Goal: Book appointment/travel/reservation

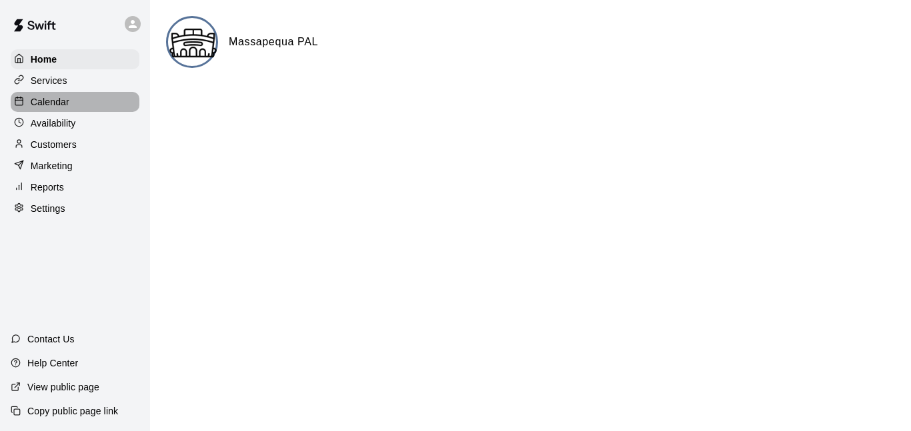
click at [66, 104] on p "Calendar" at bounding box center [50, 101] width 39 height 13
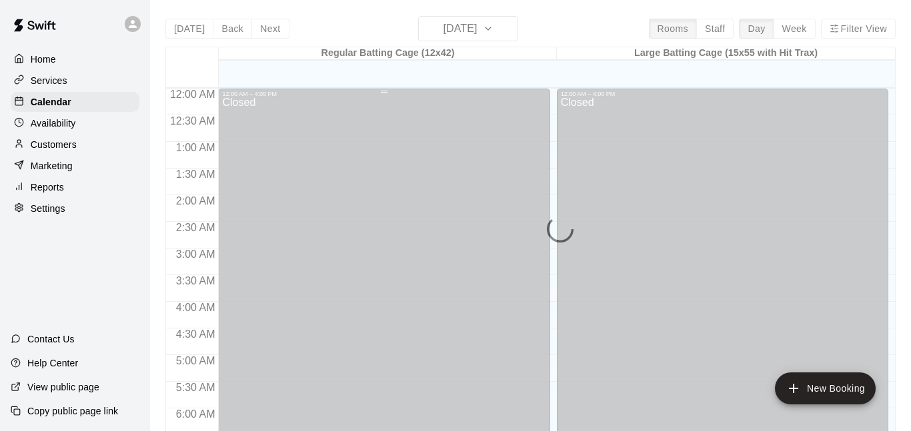
scroll to position [630, 0]
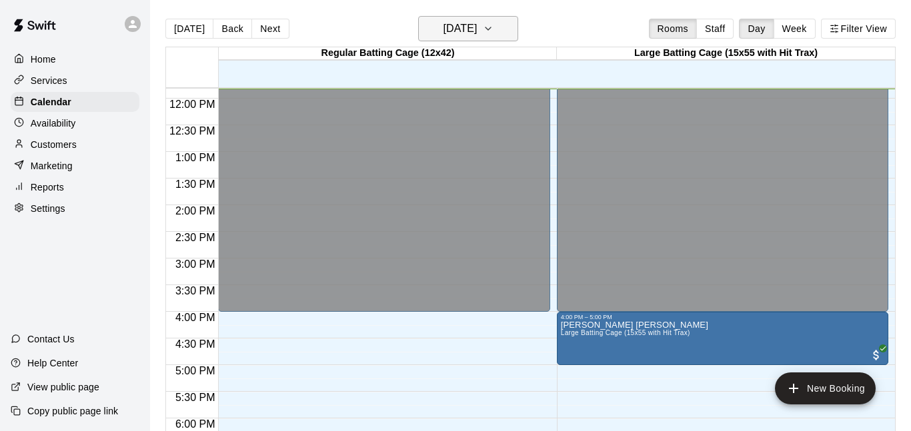
click at [477, 35] on h6 "[DATE]" at bounding box center [460, 28] width 34 height 19
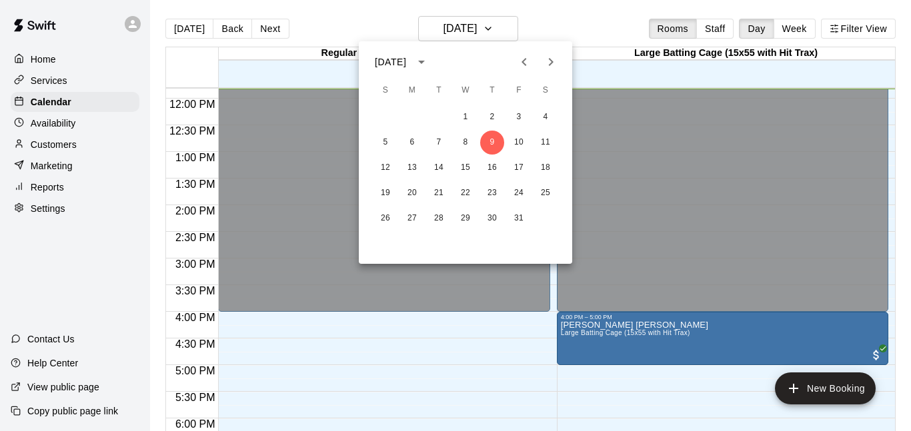
click at [544, 61] on icon "Next month" at bounding box center [551, 62] width 16 height 16
click at [485, 142] on button "11" at bounding box center [492, 143] width 24 height 24
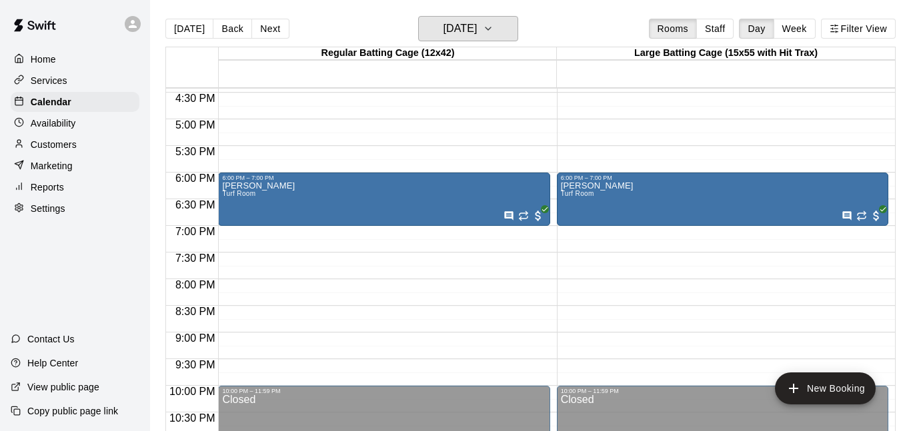
scroll to position [877, 0]
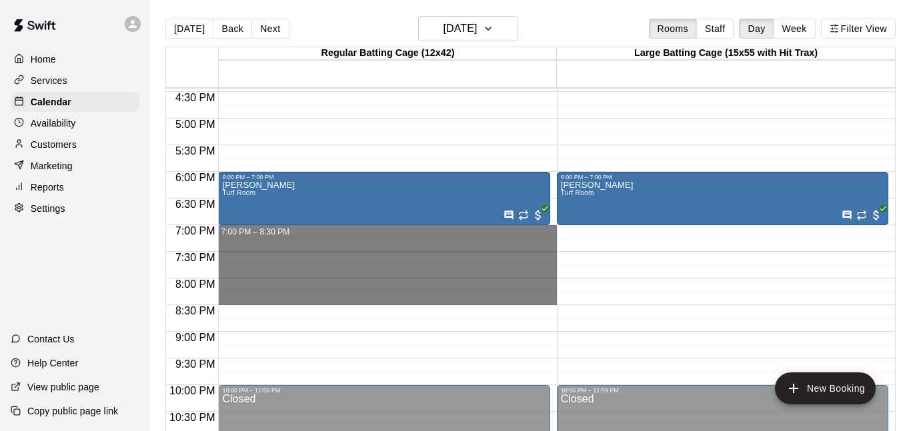
drag, startPoint x: 490, startPoint y: 229, endPoint x: 482, endPoint y: 302, distance: 73.1
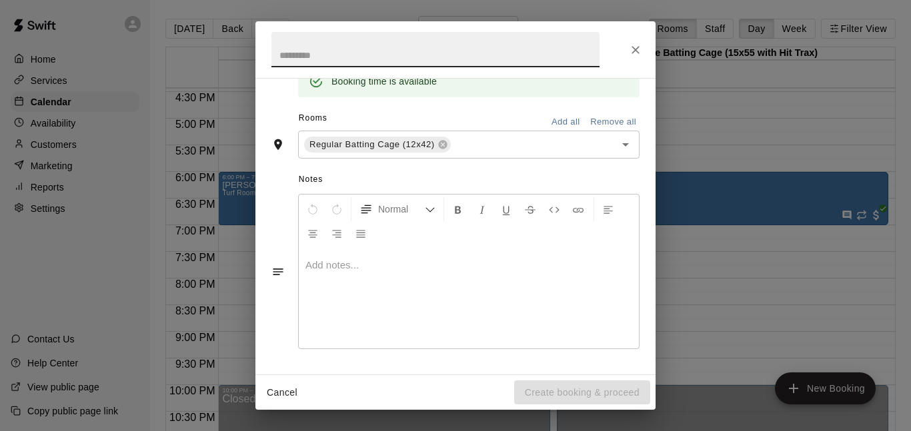
scroll to position [0, 0]
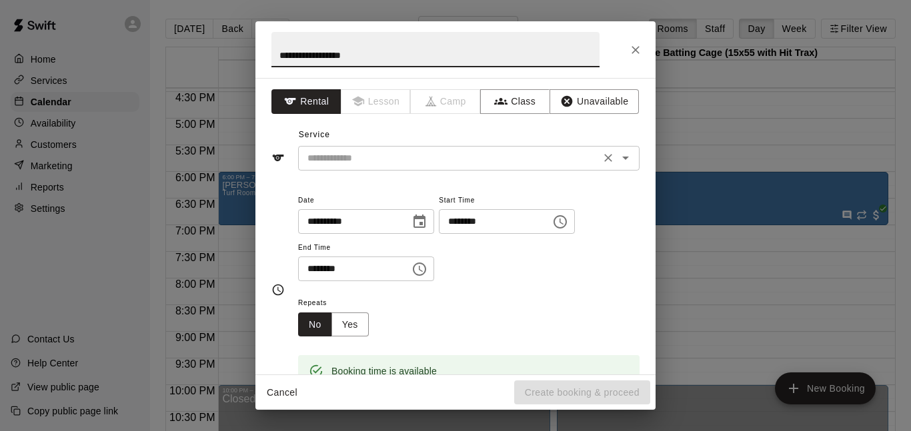
click at [628, 156] on icon "Open" at bounding box center [626, 158] width 16 height 16
type input "**********"
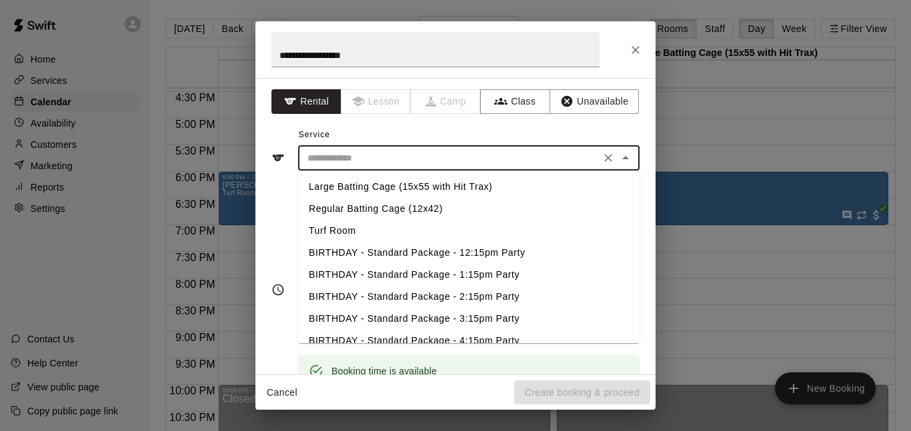
click at [567, 232] on li "Turf Room" at bounding box center [468, 231] width 341 height 22
type input "*********"
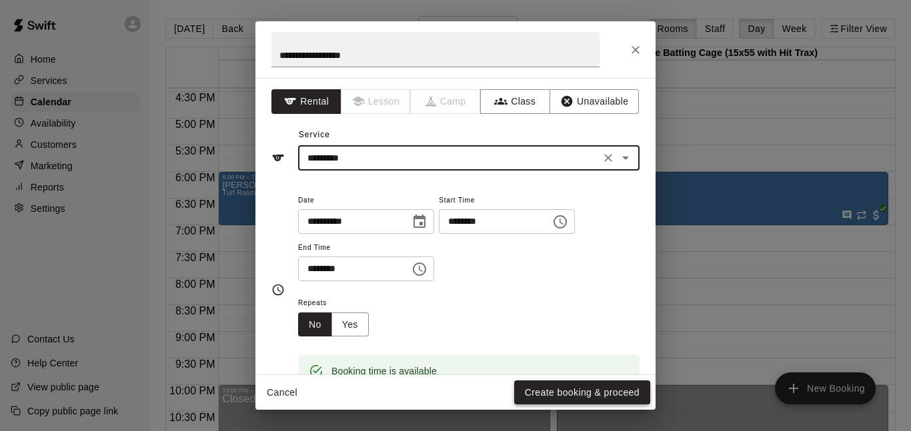
click at [578, 386] on button "Create booking & proceed" at bounding box center [582, 393] width 136 height 25
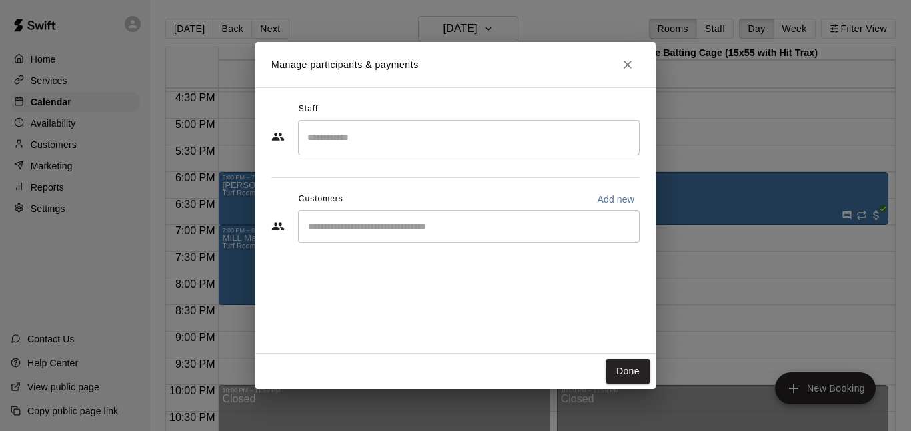
click at [401, 226] on input "Start typing to search customers..." at bounding box center [468, 226] width 329 height 13
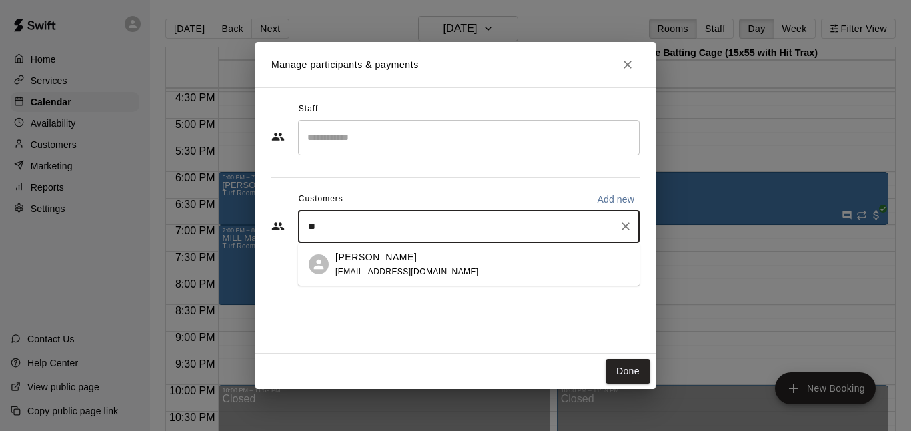
type input "*"
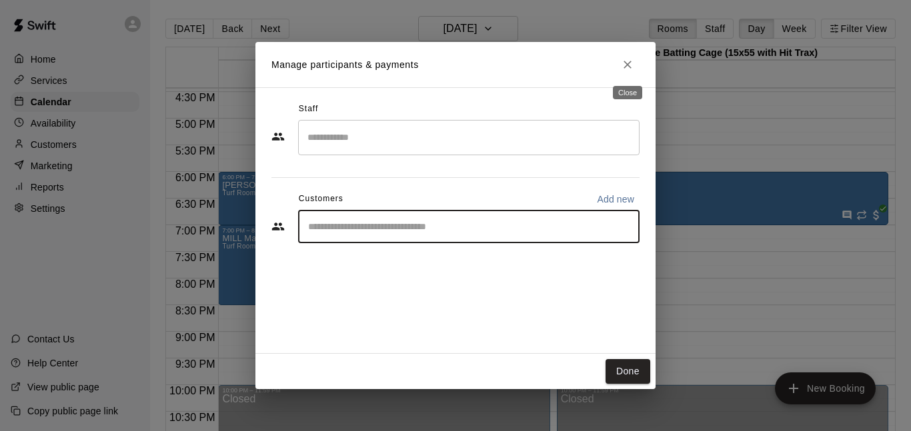
click at [630, 70] on icon "Close" at bounding box center [627, 64] width 13 height 13
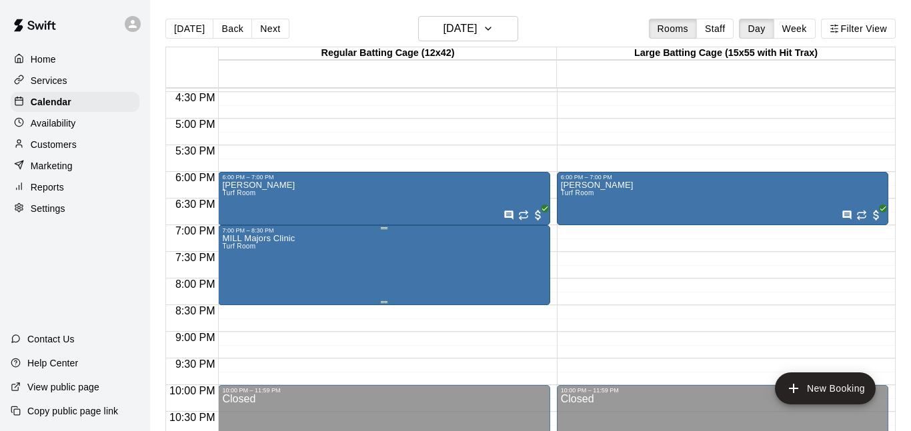
click at [235, 313] on icon "delete" at bounding box center [235, 311] width 9 height 12
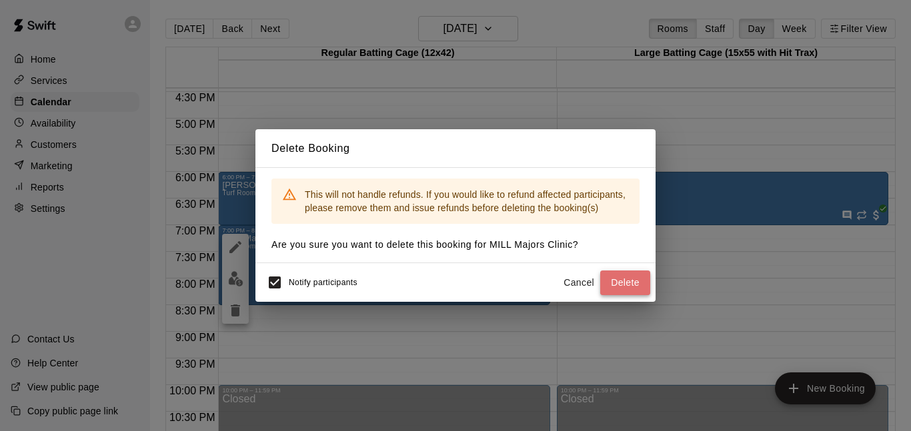
click at [620, 285] on button "Delete" at bounding box center [625, 283] width 50 height 25
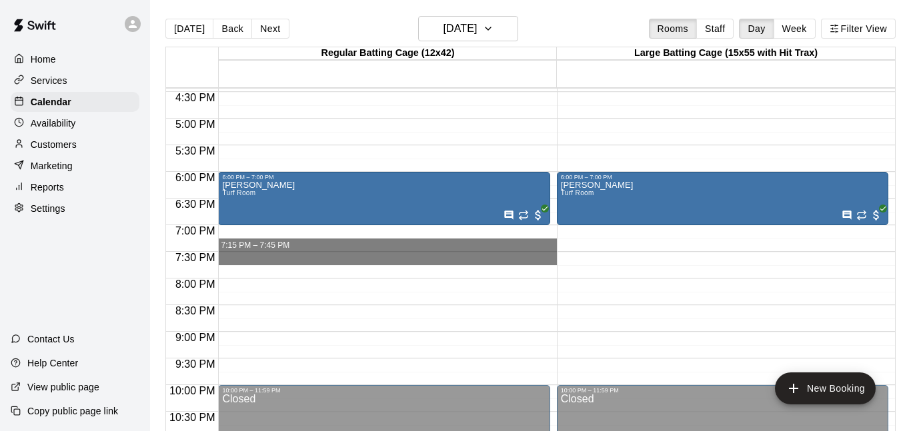
drag, startPoint x: 464, startPoint y: 240, endPoint x: 501, endPoint y: 258, distance: 41.5
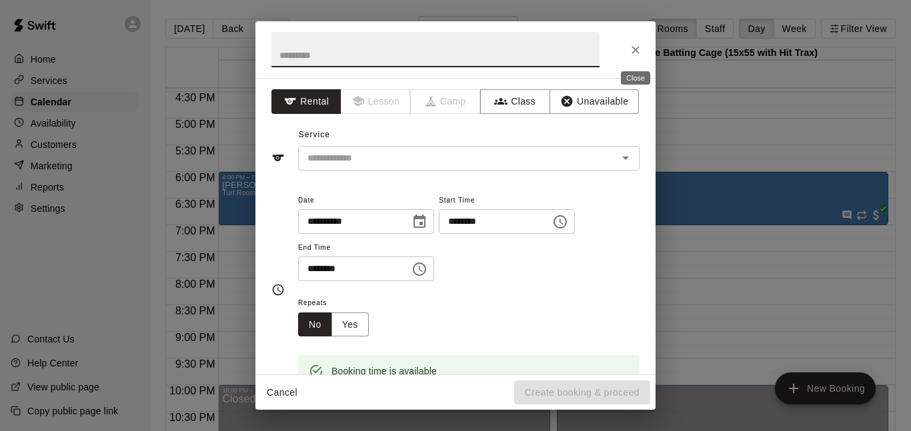
click at [632, 59] on button "Close" at bounding box center [636, 50] width 24 height 24
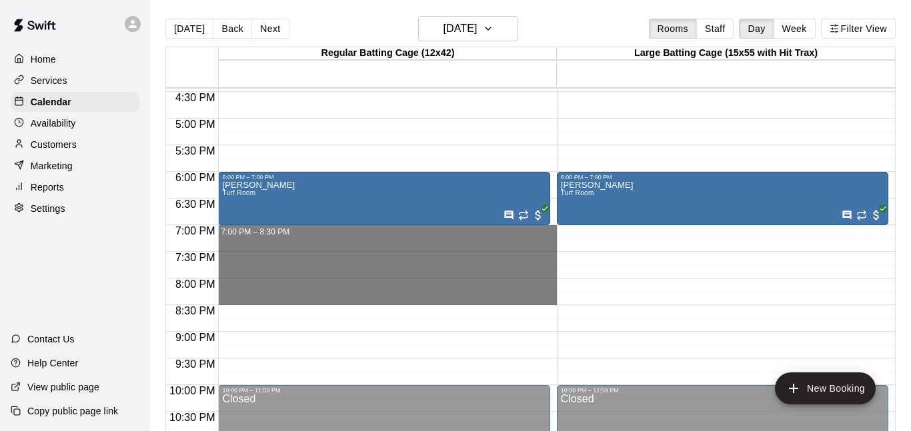
drag, startPoint x: 476, startPoint y: 228, endPoint x: 473, endPoint y: 298, distance: 70.1
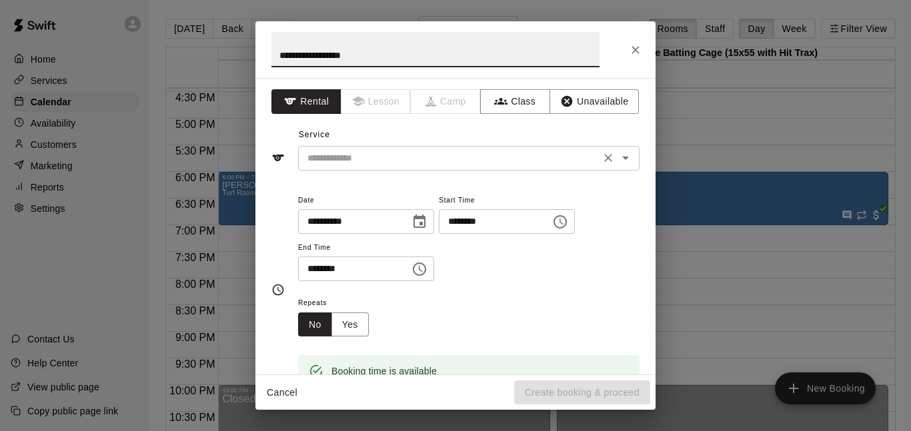
click at [623, 163] on icon "Open" at bounding box center [626, 158] width 16 height 16
type input "**********"
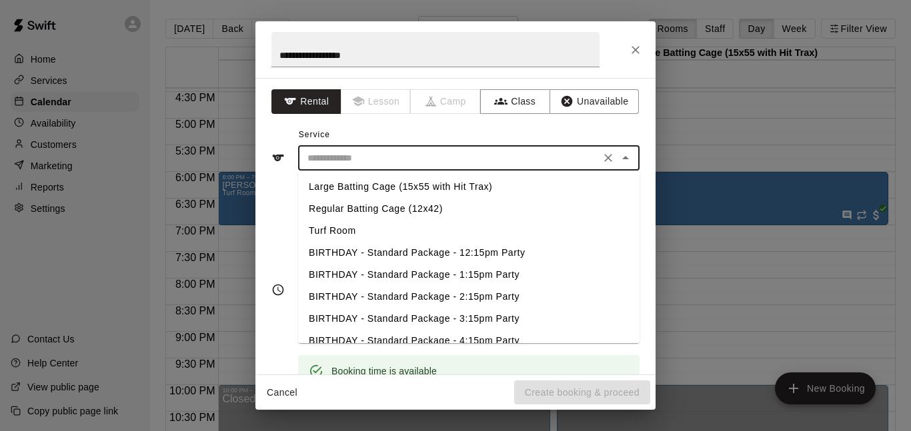
click at [351, 228] on li "Turf Room" at bounding box center [468, 231] width 341 height 22
type input "*********"
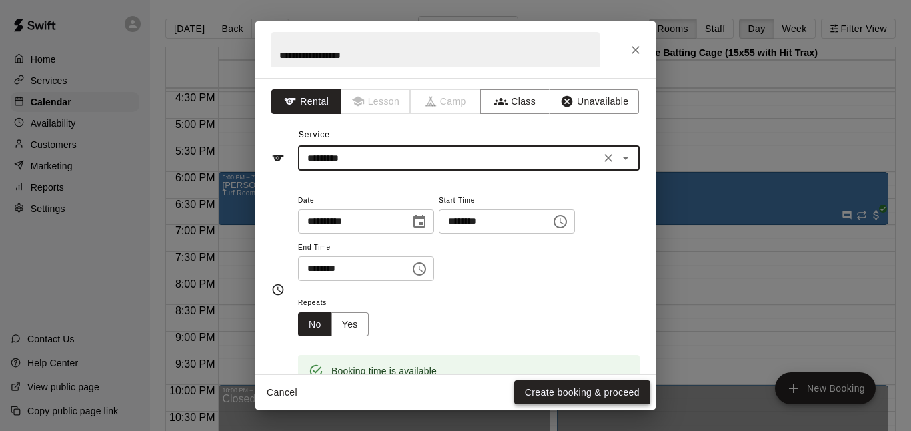
click at [604, 393] on button "Create booking & proceed" at bounding box center [582, 393] width 136 height 25
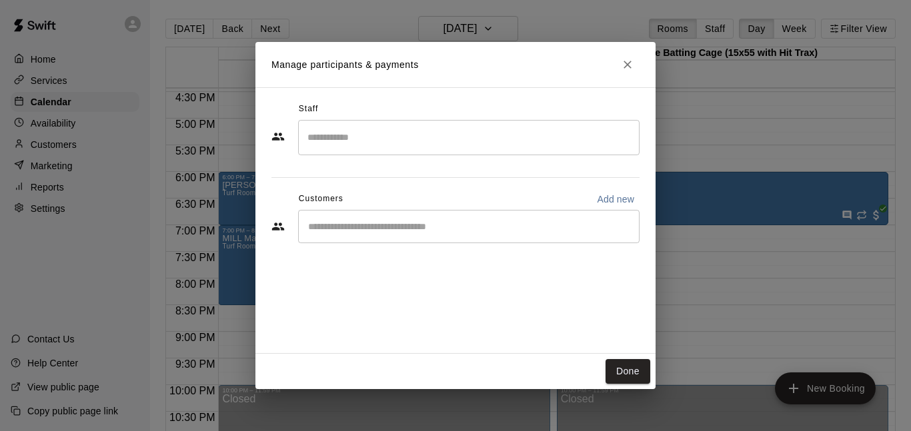
click at [435, 216] on div "​" at bounding box center [468, 226] width 341 height 33
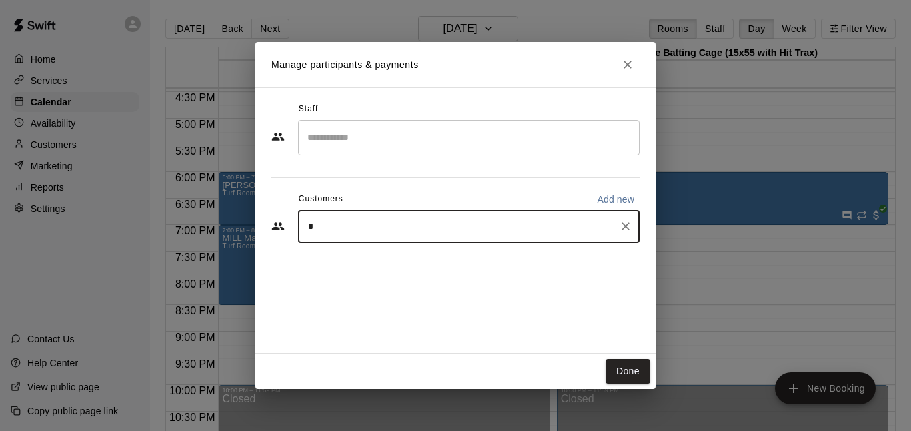
type input "**"
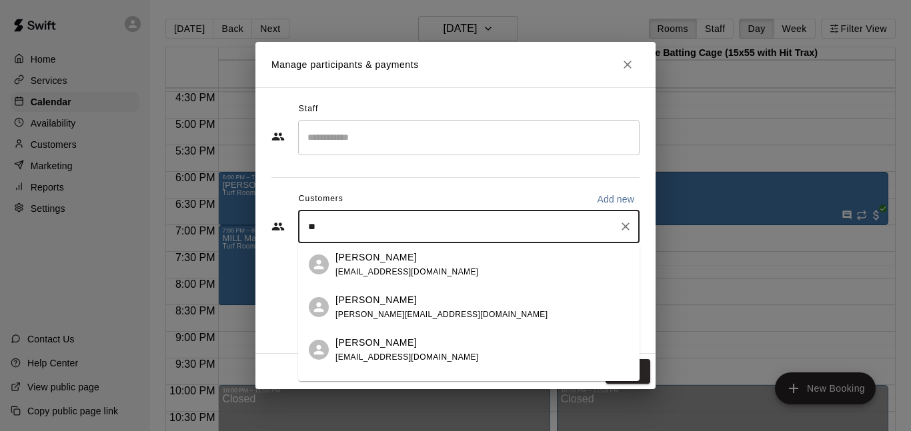
click at [397, 269] on span "[EMAIL_ADDRESS][DOMAIN_NAME]" at bounding box center [406, 271] width 143 height 9
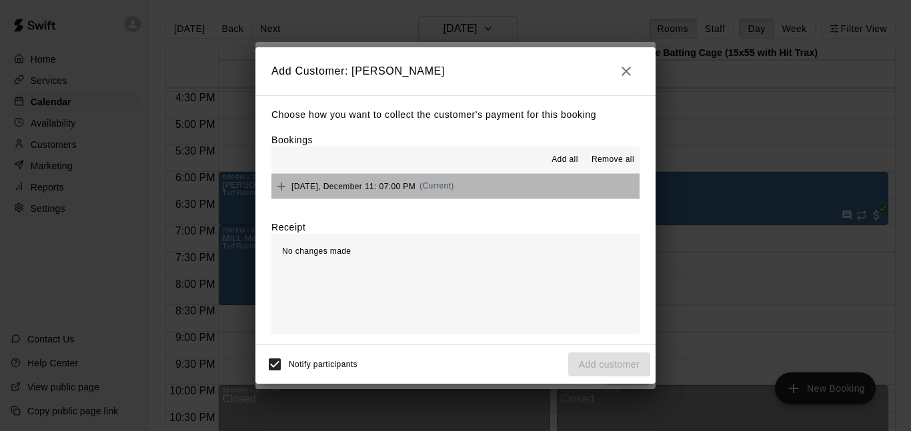
click at [367, 189] on span "[DATE], December 11: 07:00 PM" at bounding box center [353, 185] width 124 height 9
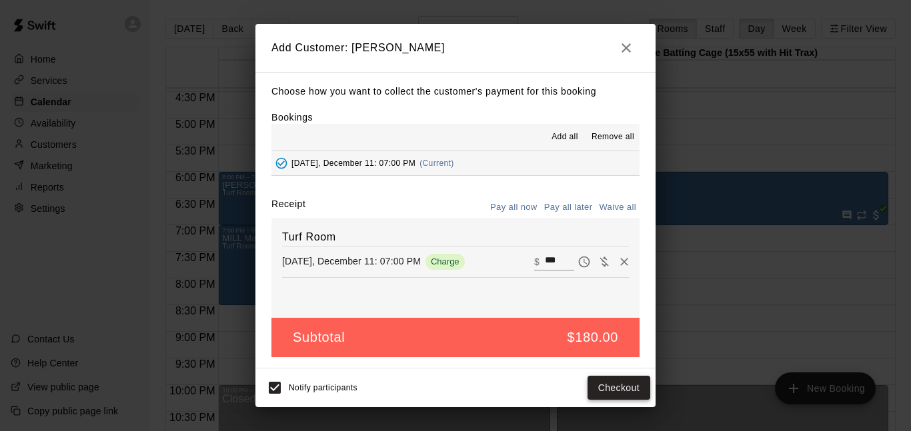
click at [618, 385] on button "Checkout" at bounding box center [619, 388] width 63 height 25
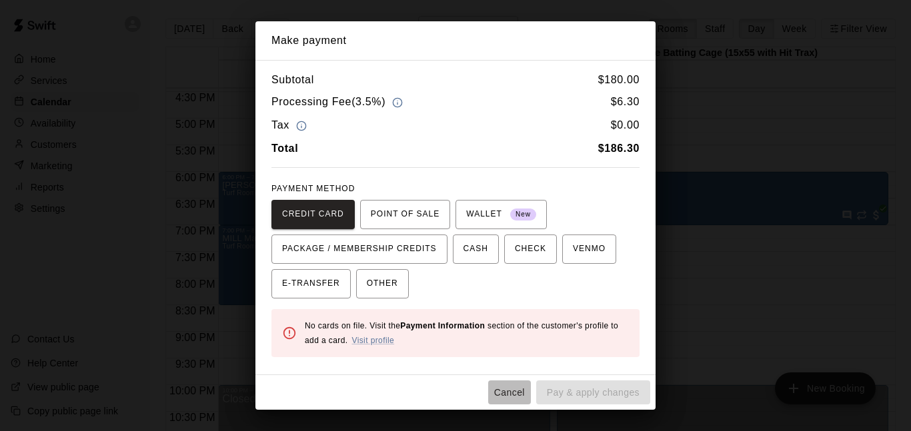
click at [502, 386] on button "Cancel" at bounding box center [509, 393] width 43 height 25
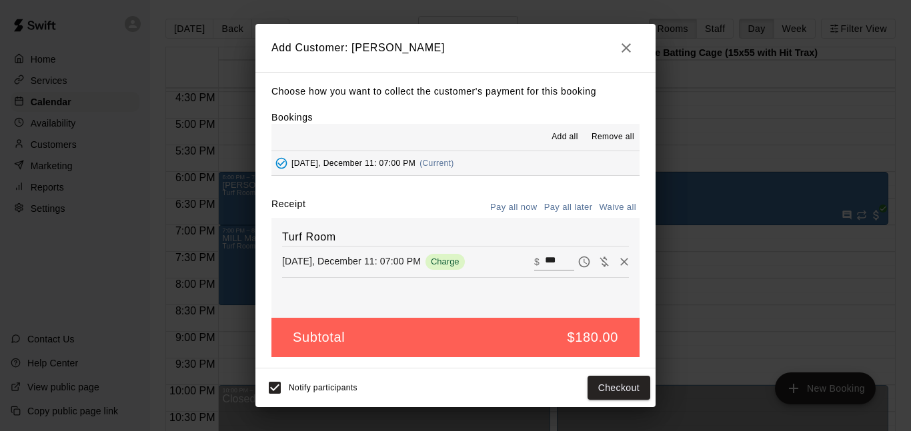
click at [569, 213] on button "Pay all later" at bounding box center [568, 207] width 55 height 21
click at [608, 388] on button "Add customer" at bounding box center [609, 388] width 82 height 25
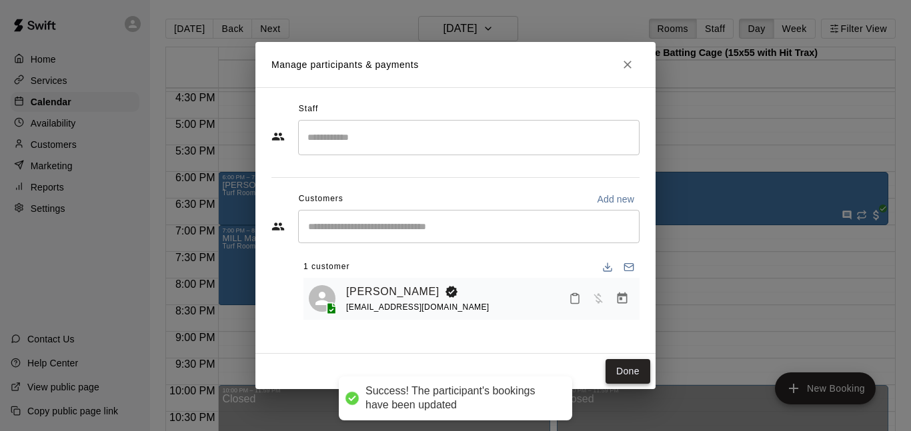
click at [626, 369] on button "Done" at bounding box center [628, 371] width 45 height 25
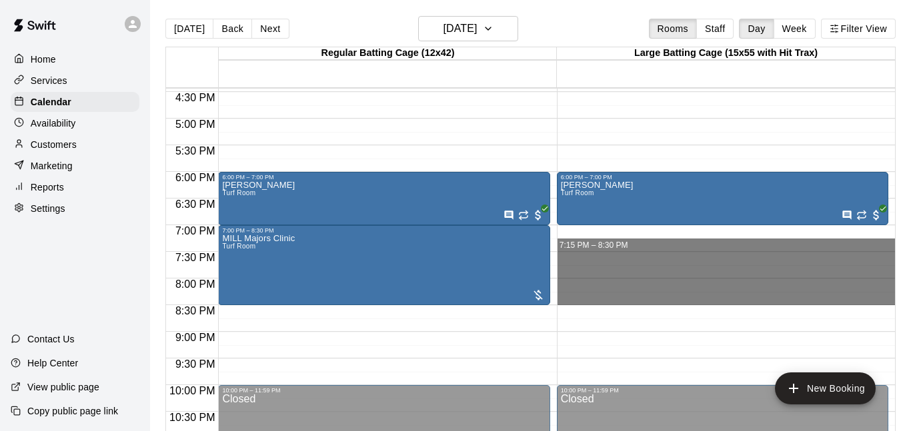
drag, startPoint x: 598, startPoint y: 239, endPoint x: 606, endPoint y: 296, distance: 57.3
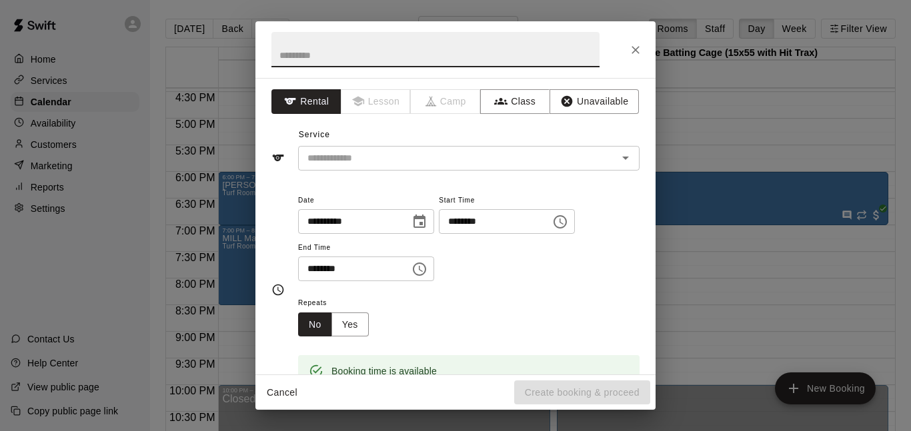
click at [636, 54] on icon "Close" at bounding box center [635, 49] width 13 height 13
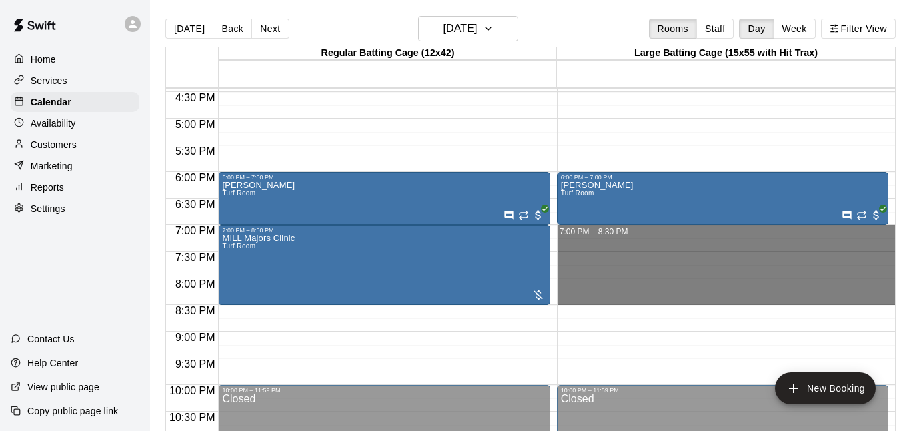
drag, startPoint x: 587, startPoint y: 232, endPoint x: 584, endPoint y: 300, distance: 68.1
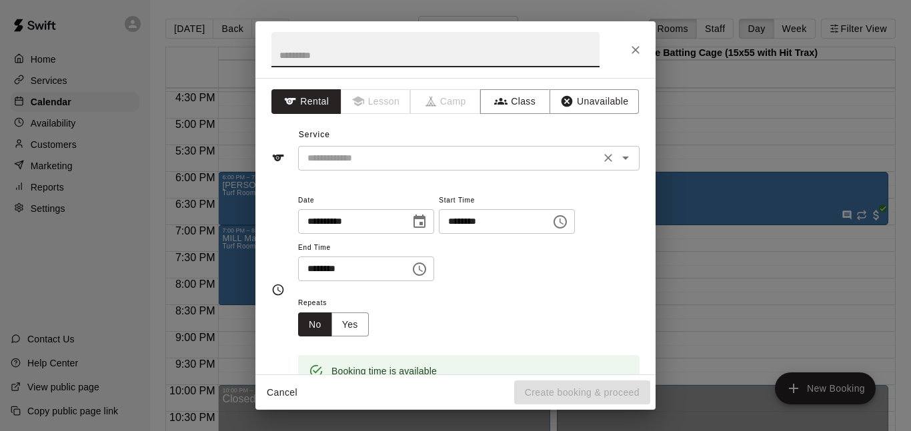
click at [494, 165] on input "text" at bounding box center [449, 158] width 294 height 17
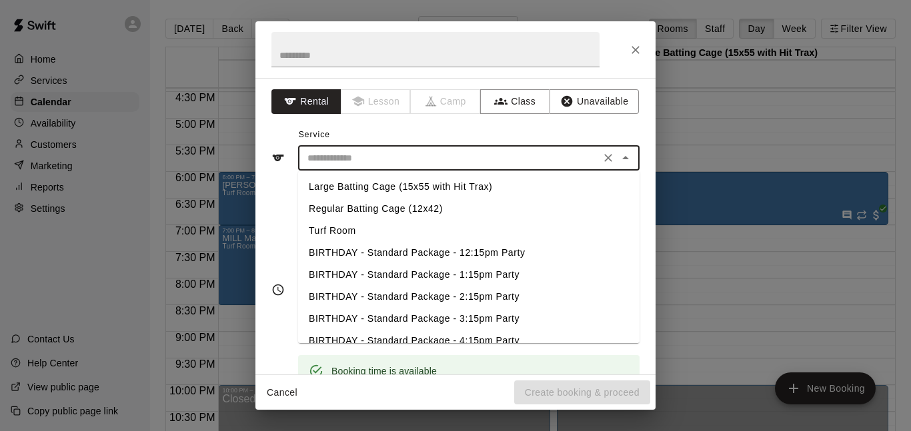
click at [346, 227] on li "Turf Room" at bounding box center [468, 231] width 341 height 22
type input "*********"
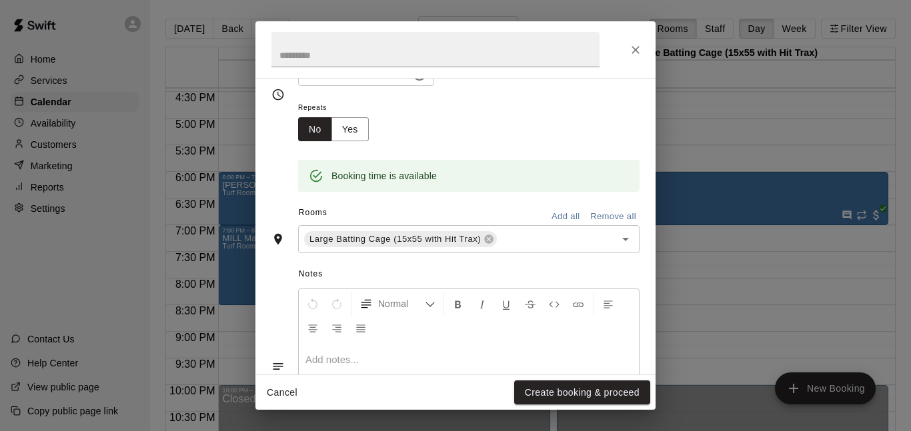
scroll to position [337, 0]
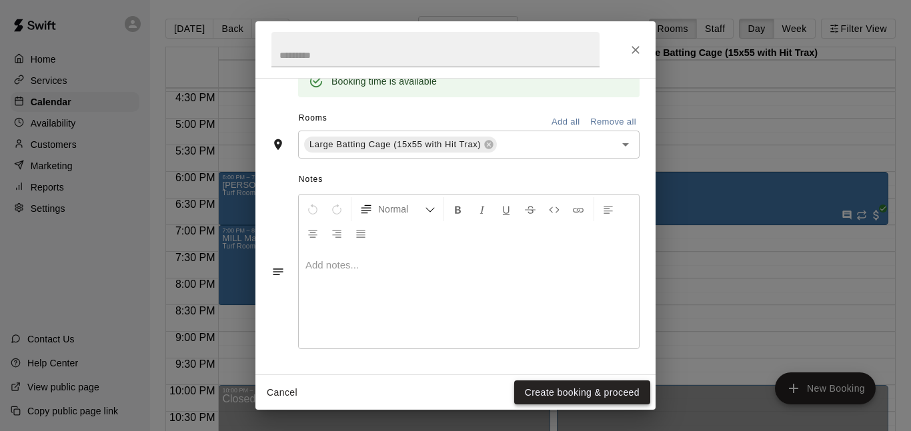
click at [617, 395] on button "Create booking & proceed" at bounding box center [582, 393] width 136 height 25
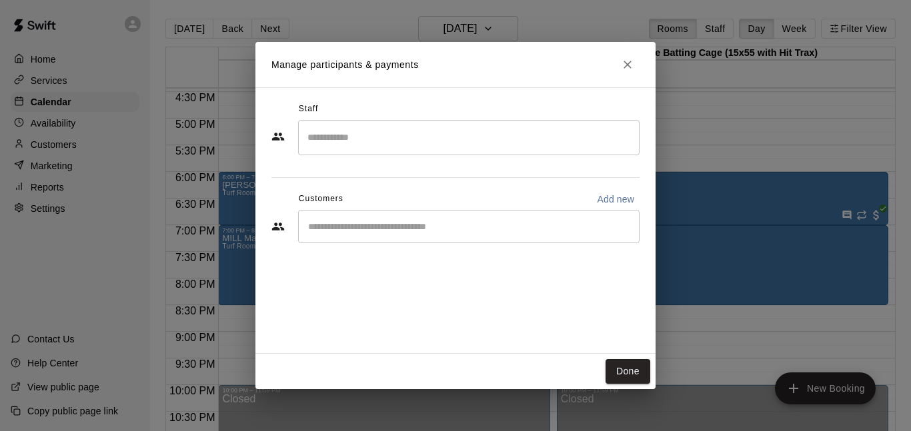
click at [444, 229] on input "Start typing to search customers..." at bounding box center [468, 226] width 329 height 13
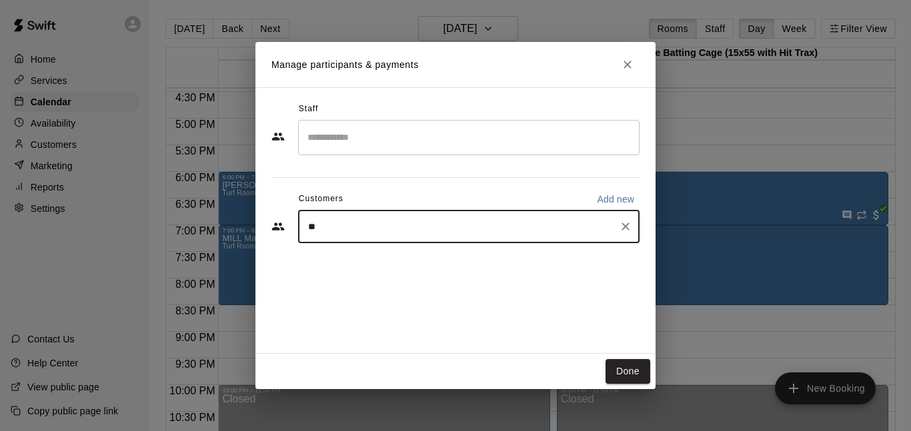
type input "***"
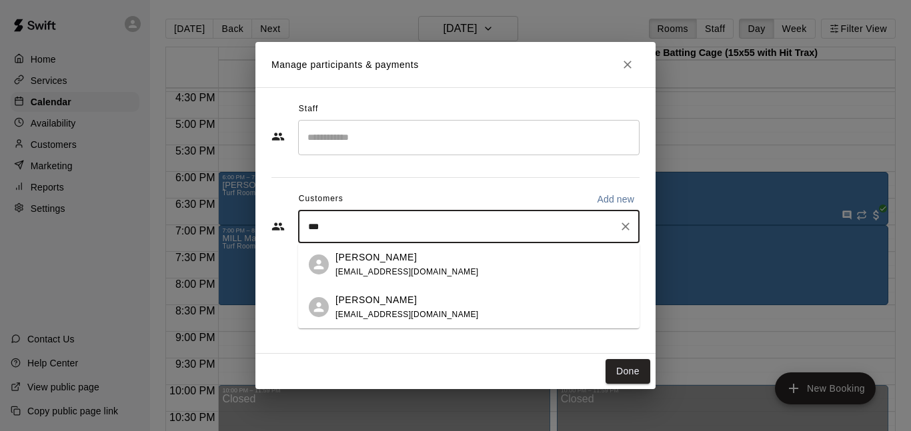
click at [387, 257] on p "[PERSON_NAME]" at bounding box center [375, 258] width 81 height 14
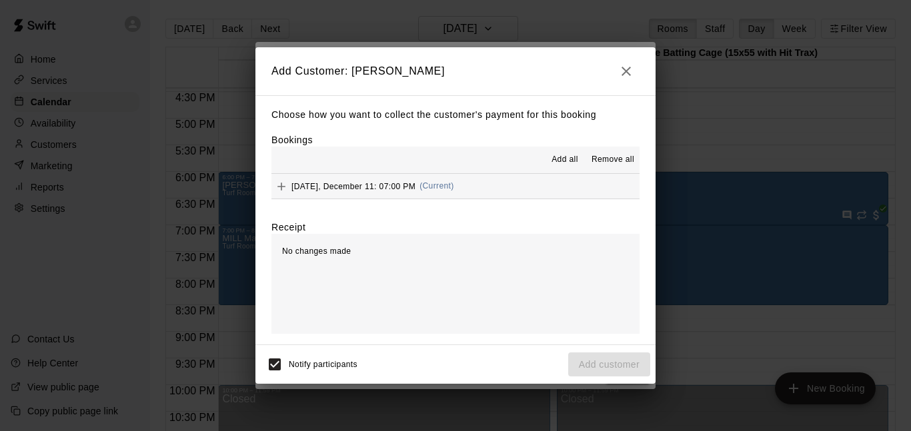
click at [380, 189] on span "[DATE], December 11: 07:00 PM" at bounding box center [353, 185] width 124 height 9
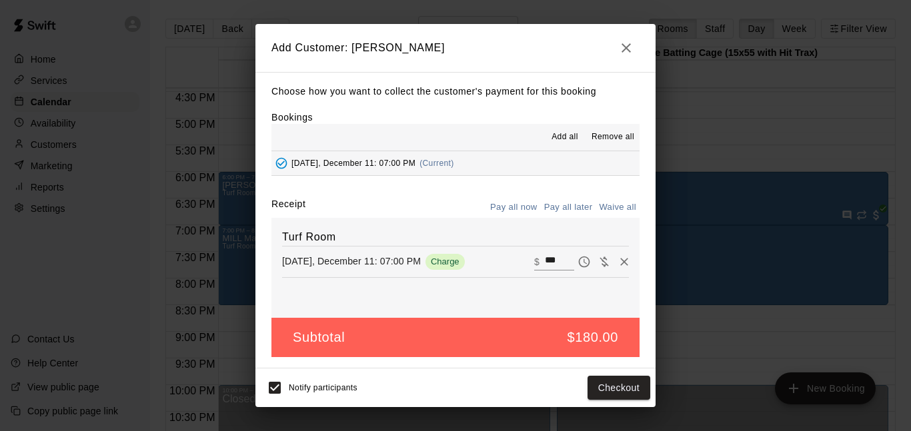
click at [562, 207] on button "Pay all later" at bounding box center [568, 207] width 55 height 21
click at [622, 389] on button "Add customer" at bounding box center [609, 388] width 82 height 25
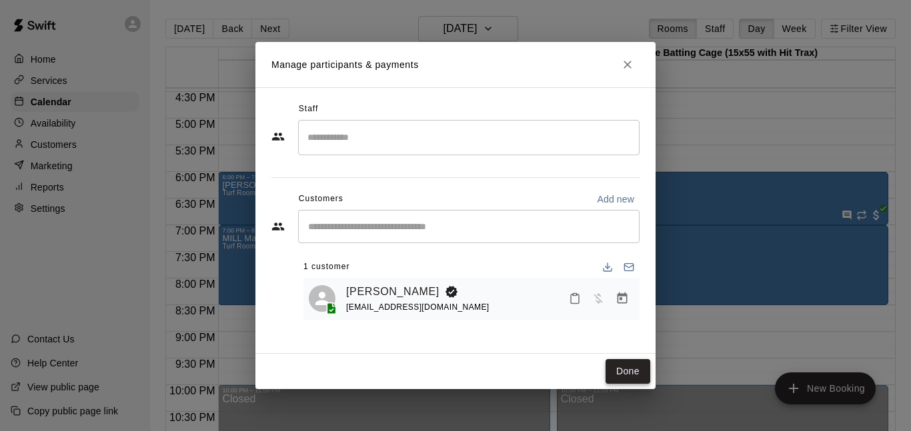
click at [627, 369] on button "Done" at bounding box center [628, 371] width 45 height 25
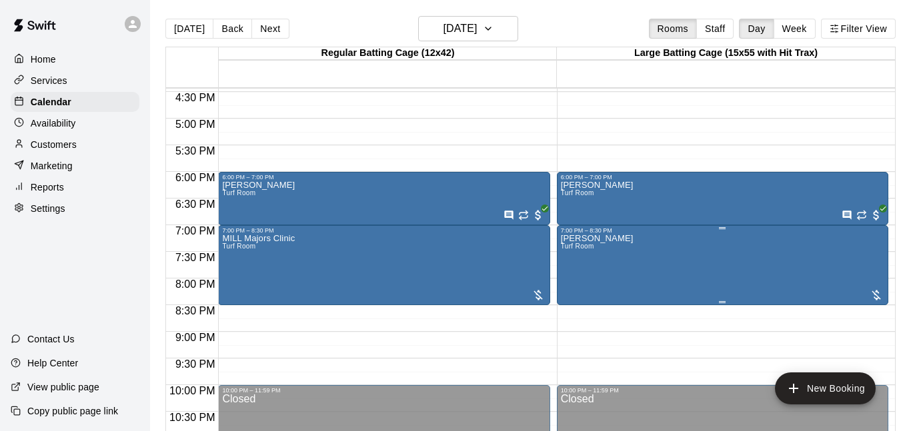
click at [568, 251] on icon "edit" at bounding box center [574, 247] width 16 height 16
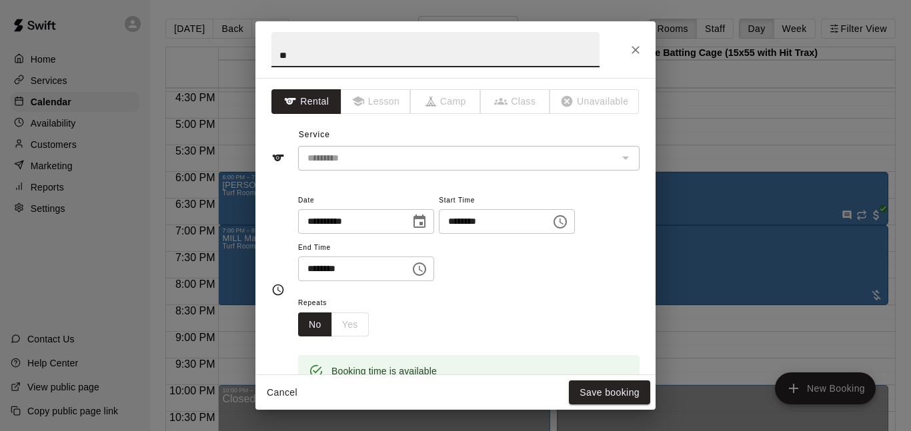
type input "*"
type input "**********"
click at [608, 385] on button "Save booking" at bounding box center [609, 393] width 81 height 25
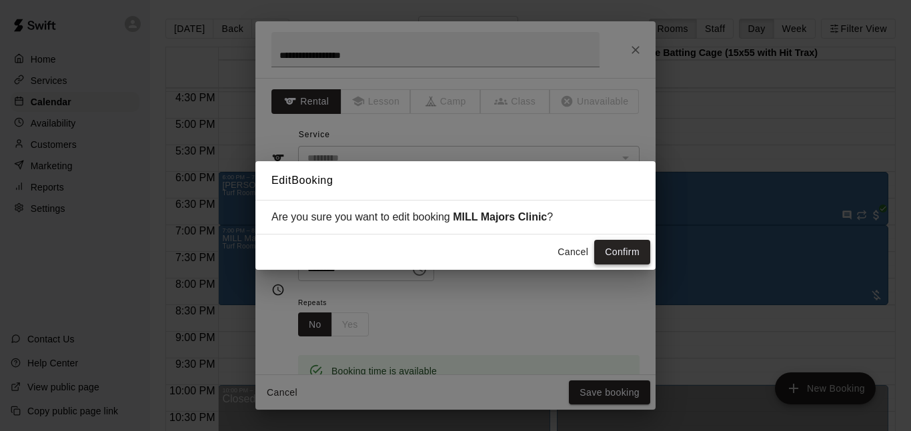
click at [625, 258] on button "Confirm" at bounding box center [622, 252] width 56 height 25
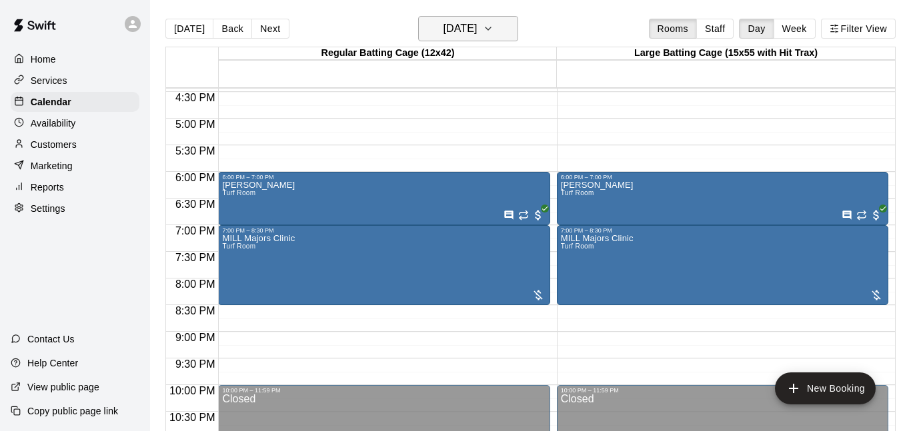
click at [496, 38] on button "[DATE]" at bounding box center [468, 28] width 100 height 25
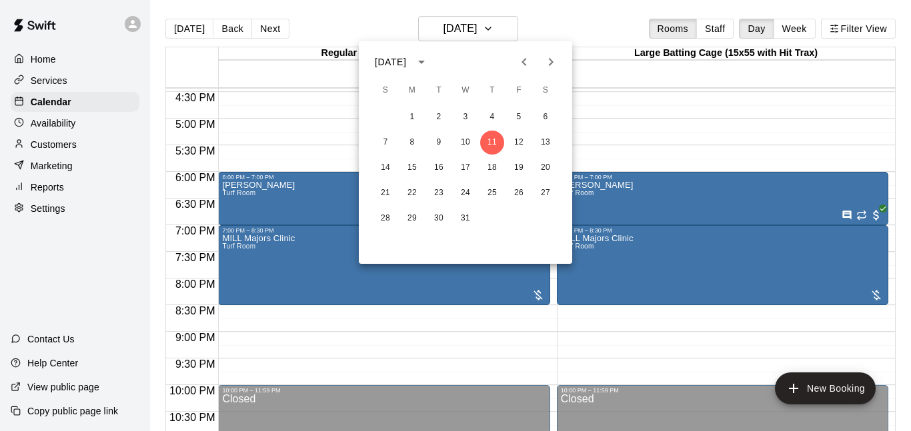
click at [548, 60] on icon "Next month" at bounding box center [551, 62] width 16 height 16
click at [489, 169] on button "15" at bounding box center [492, 168] width 24 height 24
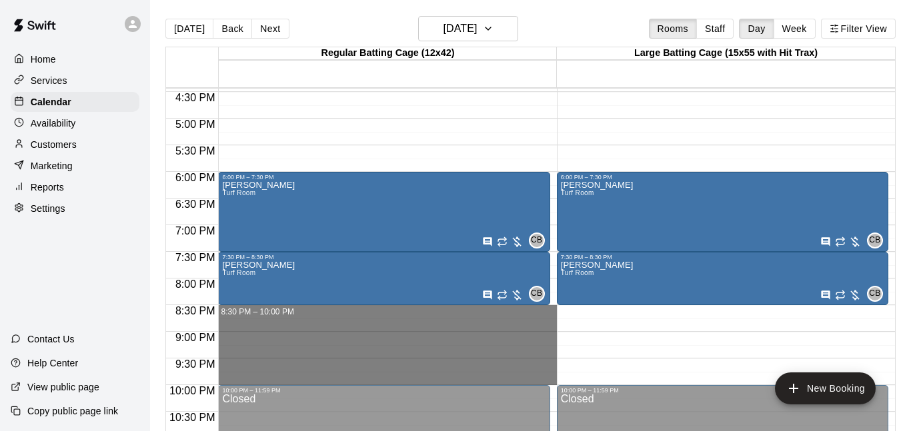
drag, startPoint x: 243, startPoint y: 311, endPoint x: 248, endPoint y: 378, distance: 67.6
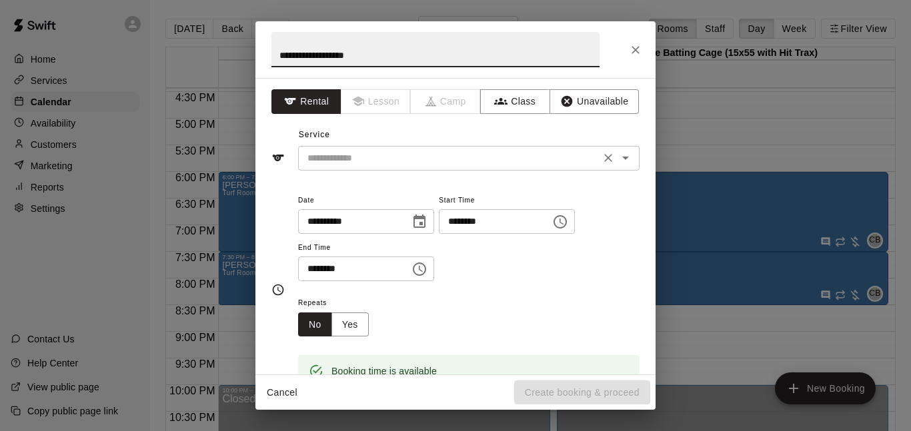
click at [383, 167] on div "​" at bounding box center [468, 158] width 341 height 25
type input "**********"
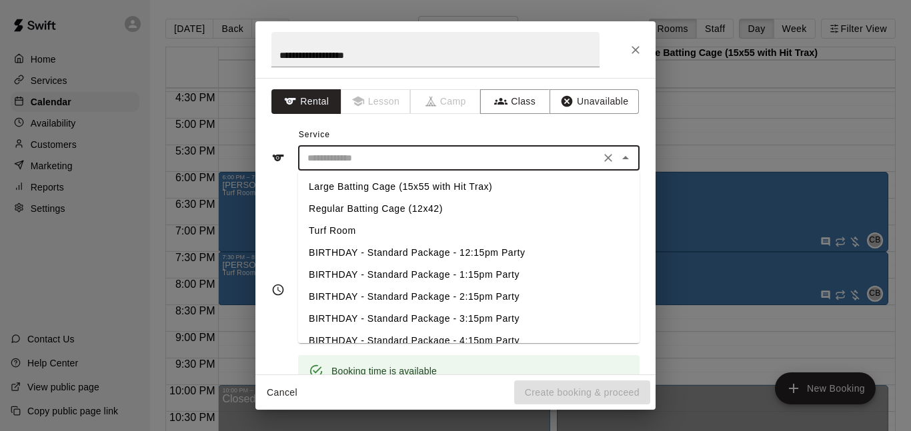
click at [335, 230] on li "Turf Room" at bounding box center [468, 231] width 341 height 22
type input "*********"
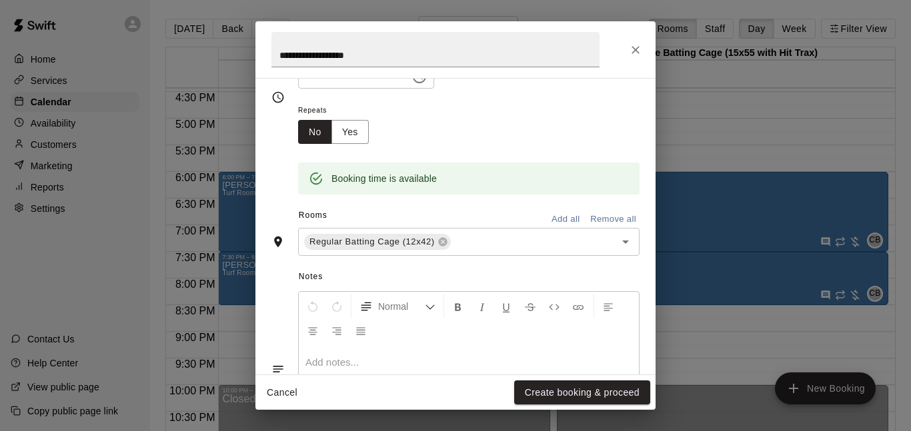
scroll to position [0, 0]
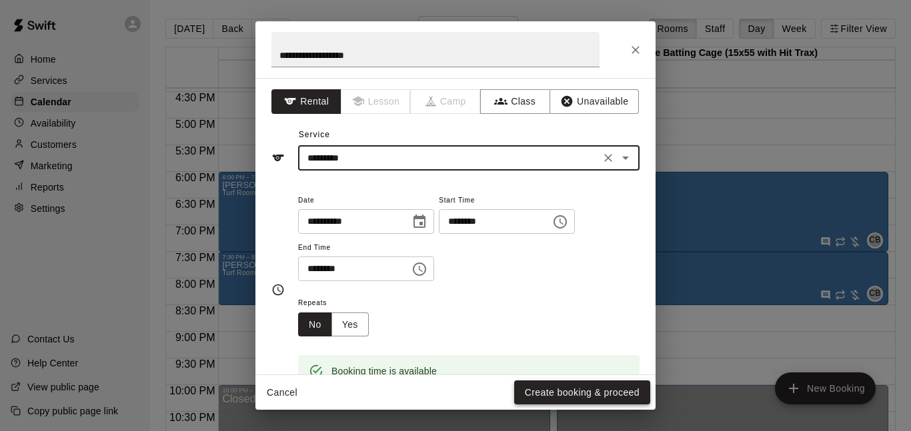
click at [572, 389] on button "Create booking & proceed" at bounding box center [582, 393] width 136 height 25
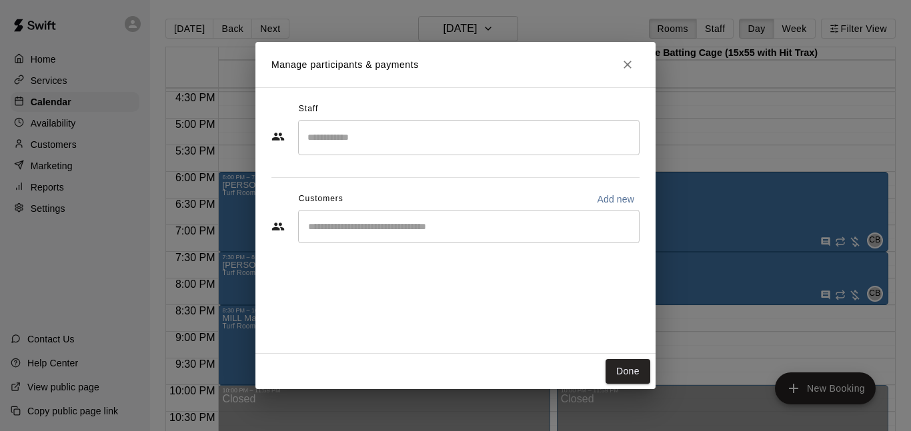
click at [399, 223] on input "Start typing to search customers..." at bounding box center [468, 226] width 329 height 13
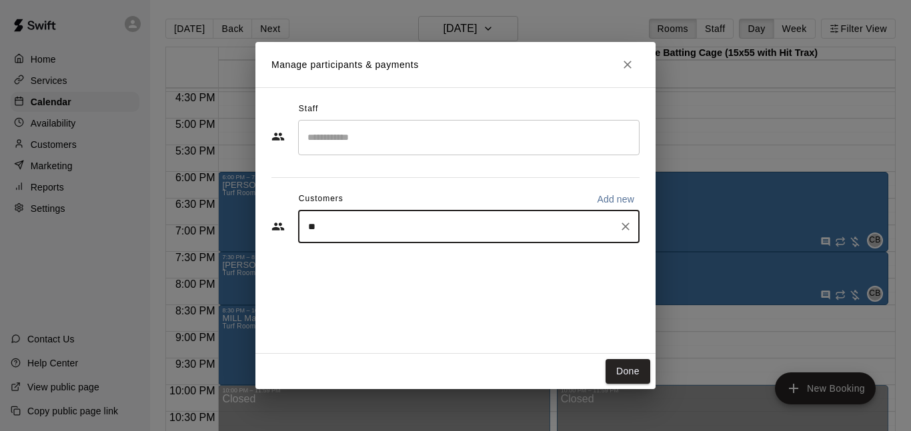
type input "***"
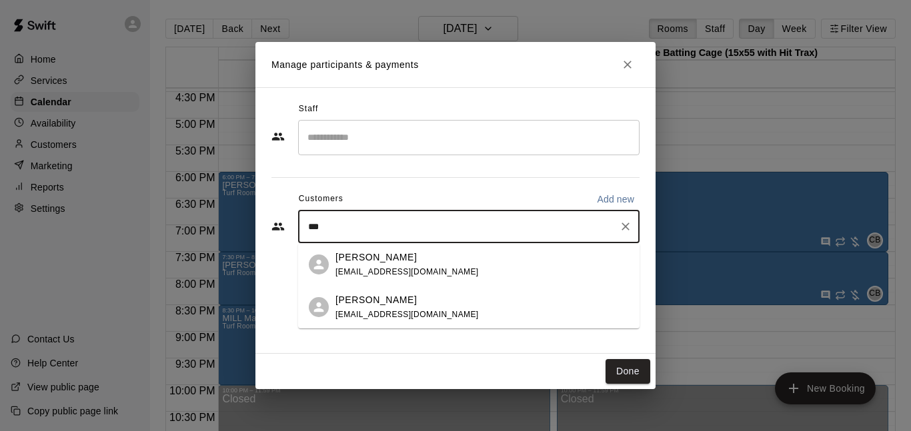
click at [370, 261] on p "[PERSON_NAME]" at bounding box center [375, 258] width 81 height 14
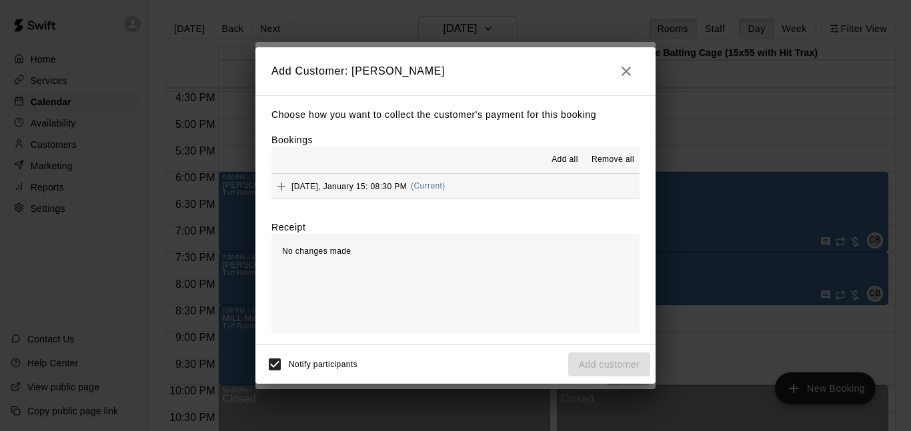
click at [541, 186] on button "[DATE], January 15: 08:30 PM (Current)" at bounding box center [455, 186] width 368 height 25
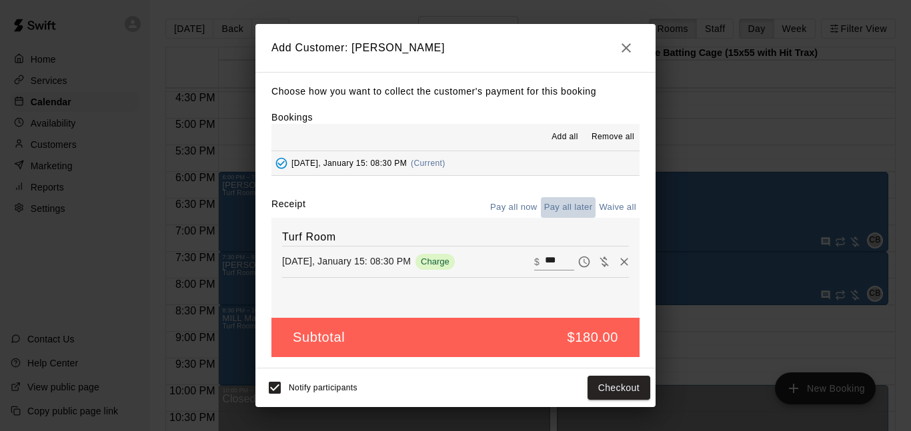
click at [575, 213] on button "Pay all later" at bounding box center [568, 207] width 55 height 21
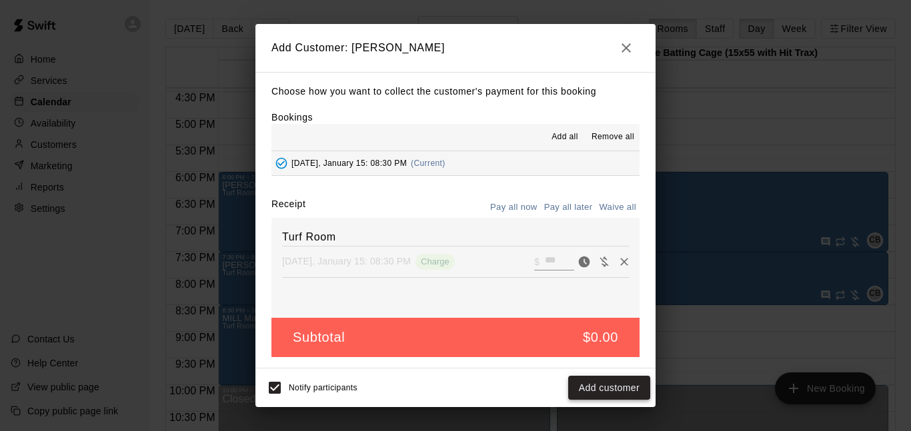
click at [612, 378] on button "Add customer" at bounding box center [609, 388] width 82 height 25
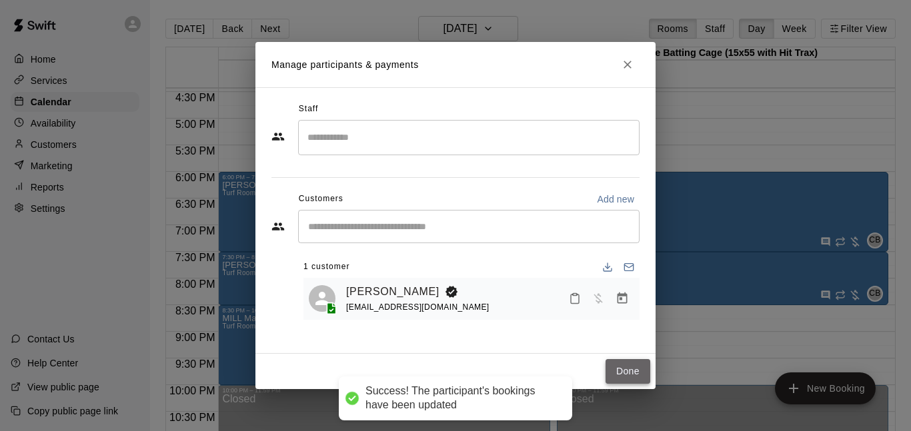
click at [639, 373] on button "Done" at bounding box center [628, 371] width 45 height 25
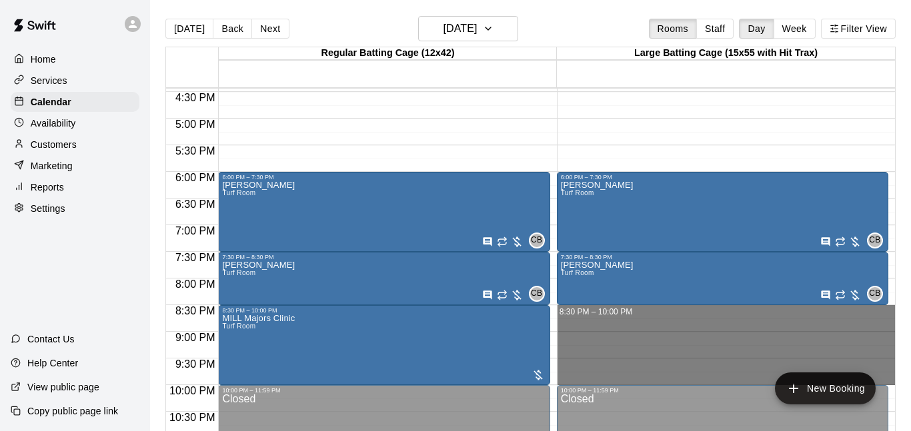
drag, startPoint x: 623, startPoint y: 313, endPoint x: 621, endPoint y: 377, distance: 64.7
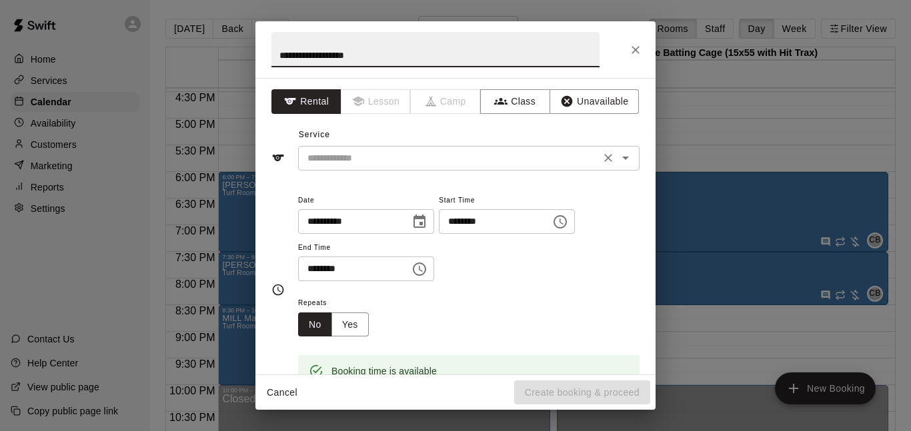
type input "**********"
click at [500, 159] on input "text" at bounding box center [449, 158] width 294 height 17
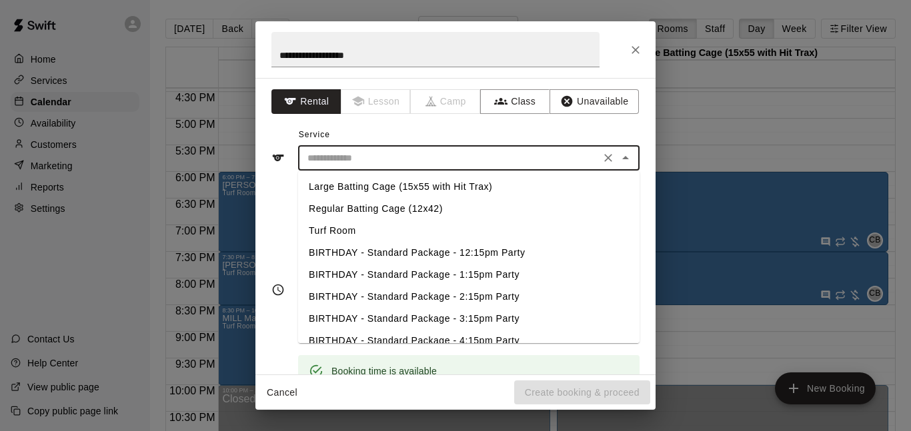
click at [393, 233] on li "Turf Room" at bounding box center [468, 231] width 341 height 22
type input "*********"
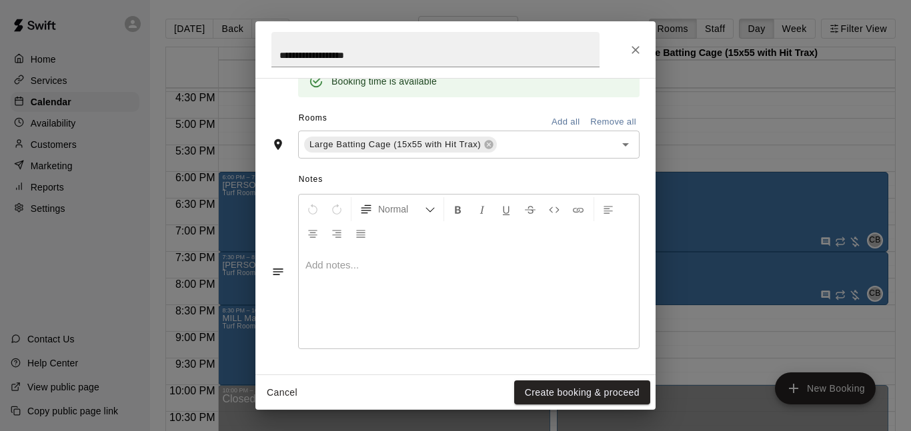
scroll to position [337, 0]
click at [570, 393] on button "Create booking & proceed" at bounding box center [582, 393] width 136 height 25
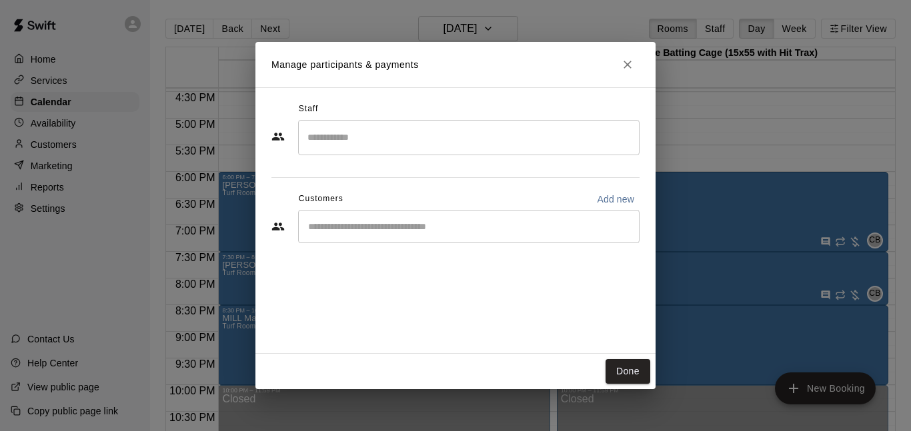
click at [380, 218] on div "​" at bounding box center [468, 226] width 341 height 33
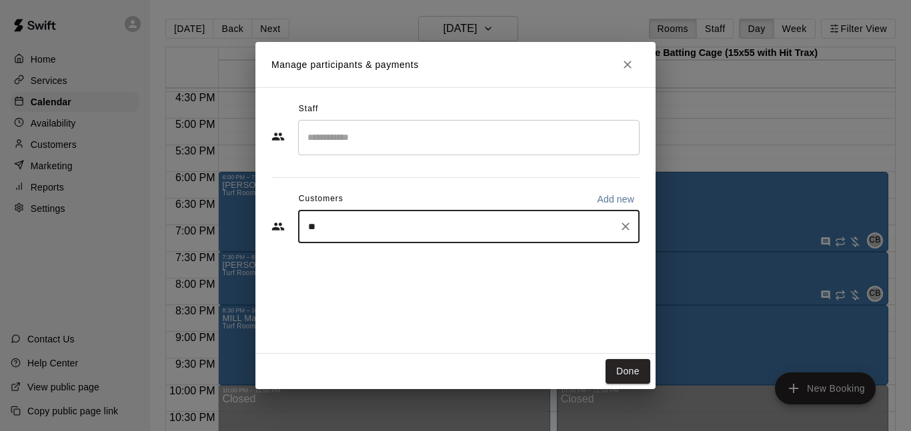
type input "***"
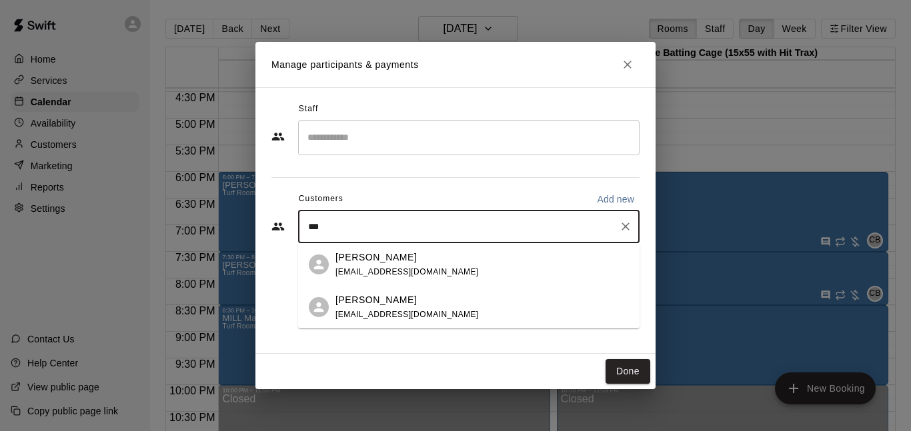
click at [387, 274] on span "[EMAIL_ADDRESS][DOMAIN_NAME]" at bounding box center [406, 271] width 143 height 9
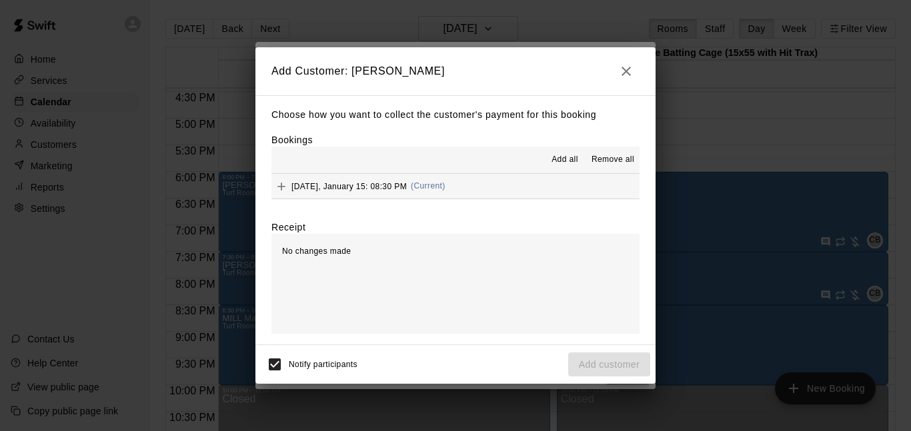
click at [335, 195] on div "[DATE], January 15: 08:30 PM (Current)" at bounding box center [358, 187] width 174 height 20
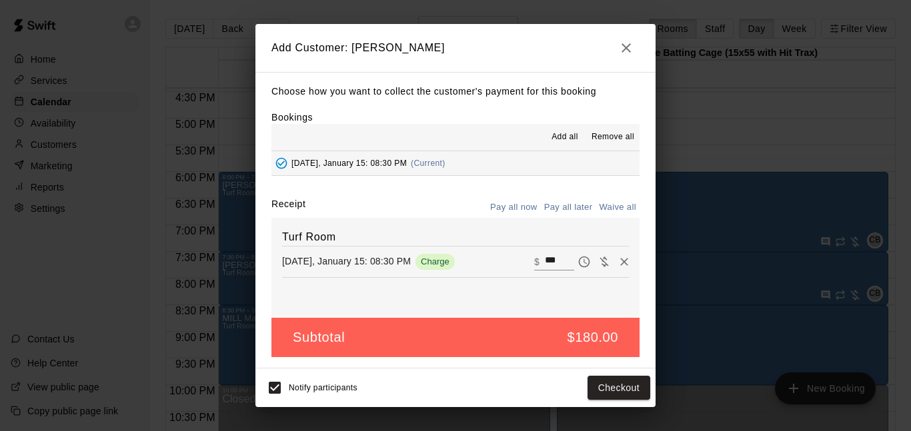
click at [556, 201] on button "Pay all later" at bounding box center [568, 207] width 55 height 21
click at [616, 385] on button "Add customer" at bounding box center [609, 388] width 82 height 25
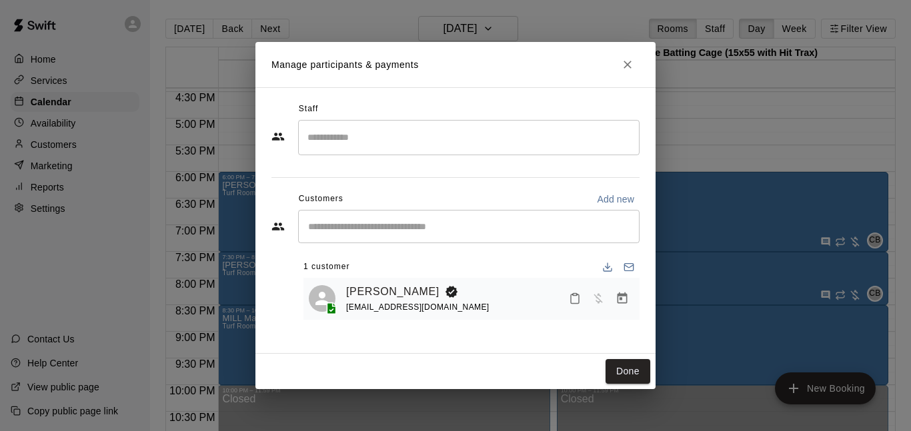
click at [598, 131] on input "Search staff" at bounding box center [468, 137] width 329 height 23
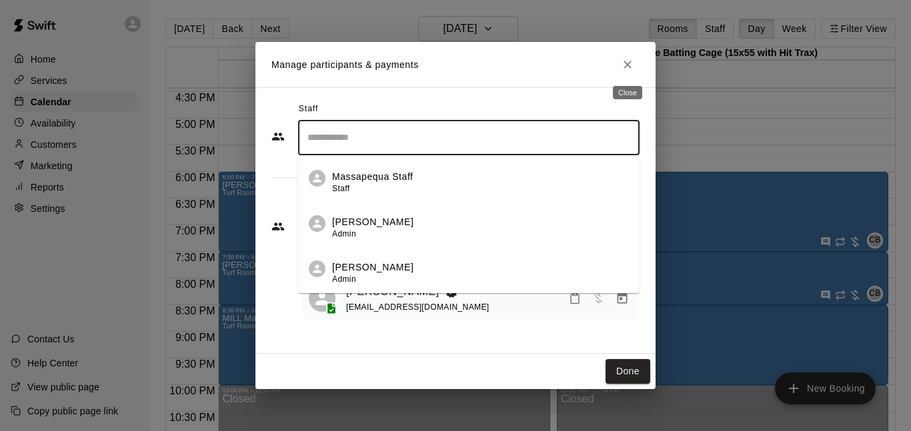
click at [624, 65] on icon "Close" at bounding box center [627, 64] width 13 height 13
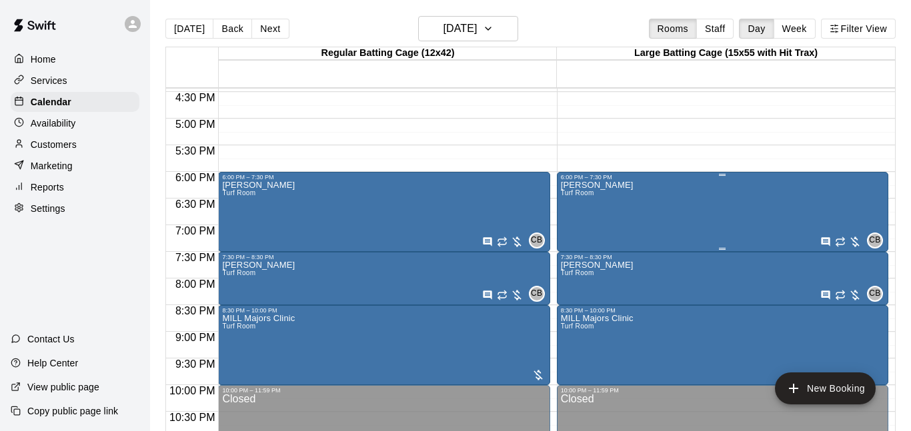
scroll to position [922, 0]
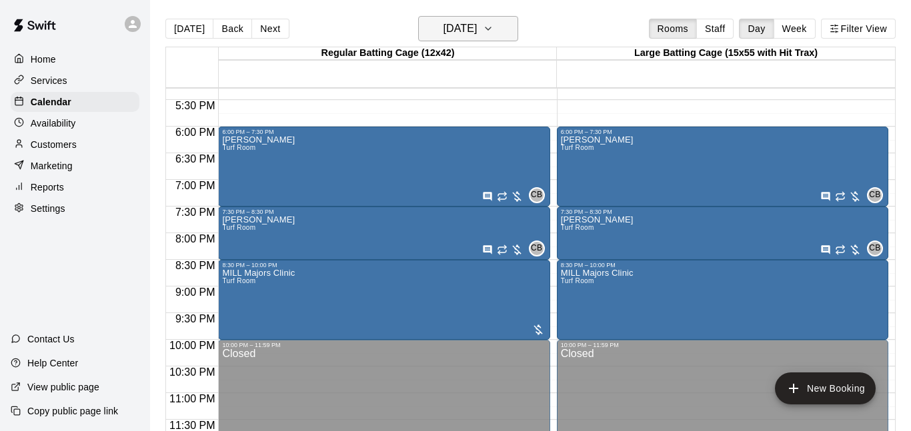
click at [494, 23] on icon "button" at bounding box center [488, 29] width 11 height 16
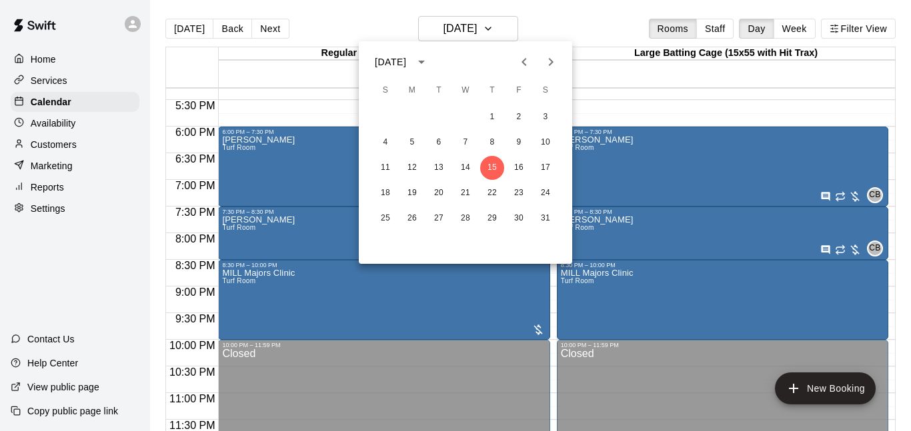
click at [555, 60] on icon "Next month" at bounding box center [551, 62] width 16 height 16
click at [496, 145] on button "12" at bounding box center [492, 143] width 24 height 24
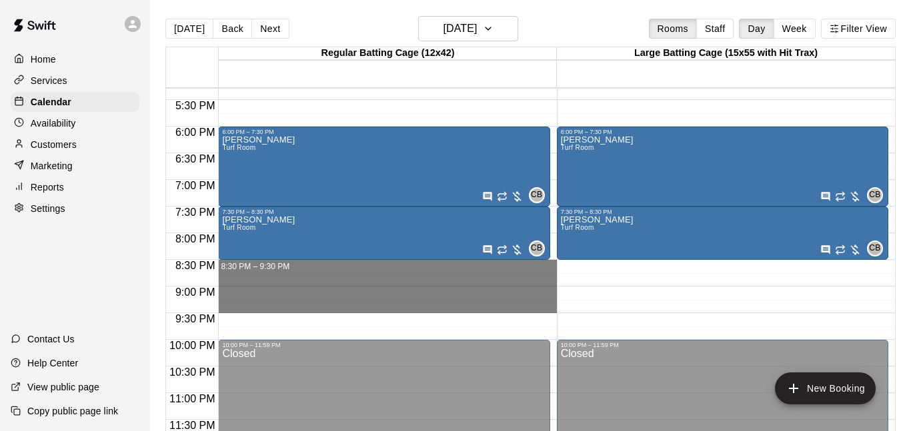
drag, startPoint x: 339, startPoint y: 261, endPoint x: 343, endPoint y: 311, distance: 50.2
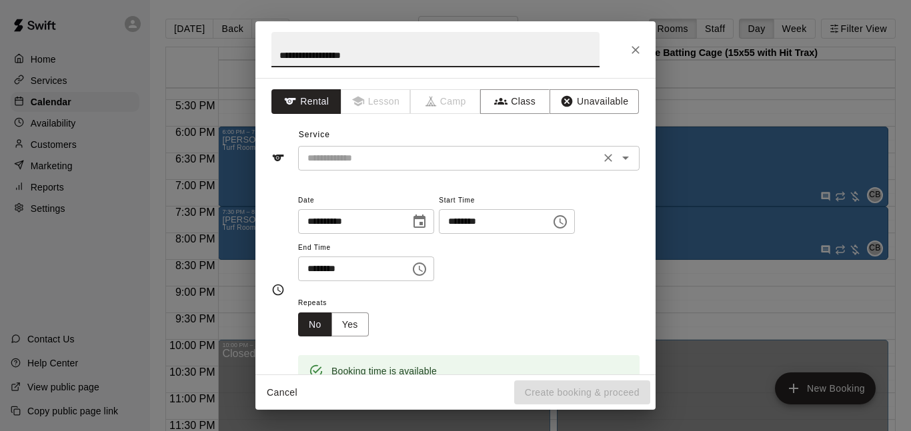
type input "**********"
click at [420, 152] on input "text" at bounding box center [449, 158] width 294 height 17
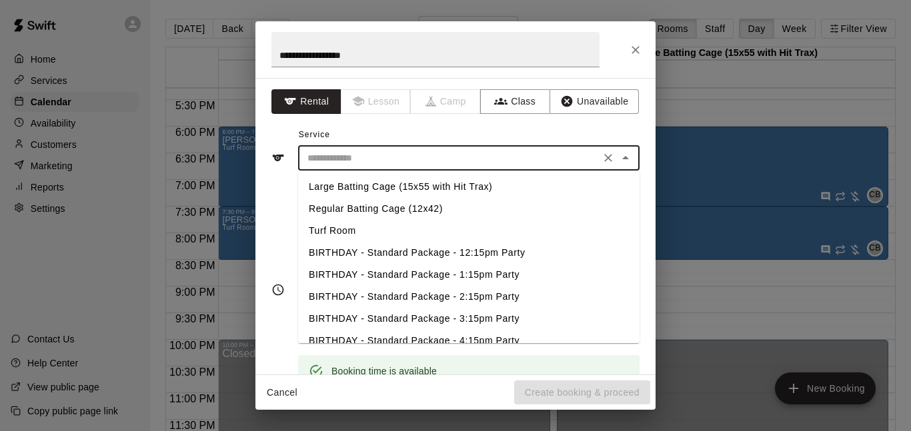
click at [365, 232] on li "Turf Room" at bounding box center [468, 231] width 341 height 22
type input "*********"
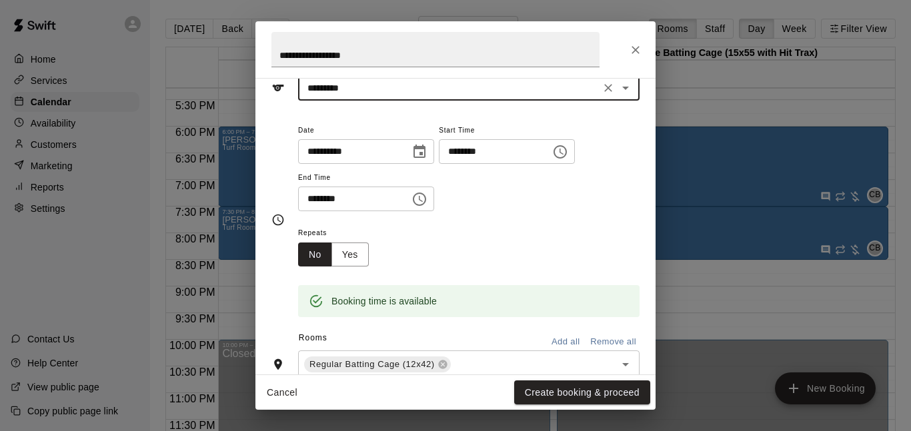
scroll to position [71, 0]
click at [588, 384] on button "Create booking & proceed" at bounding box center [582, 393] width 136 height 25
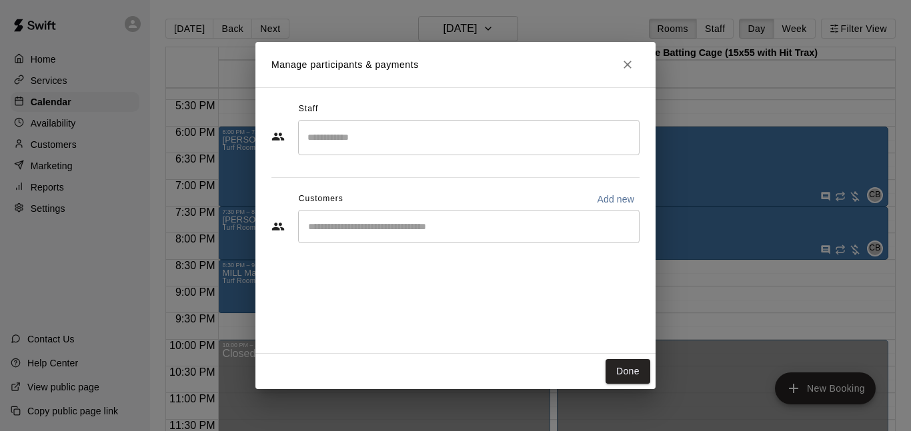
click at [416, 233] on input "Start typing to search customers..." at bounding box center [468, 226] width 329 height 13
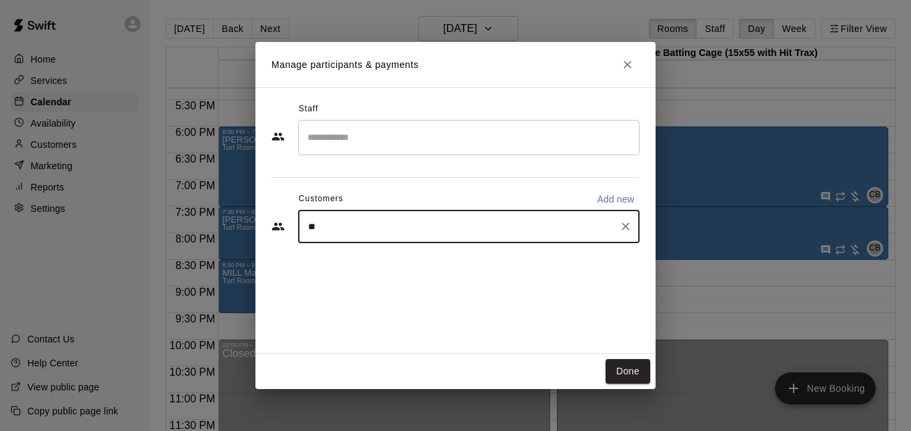
type input "***"
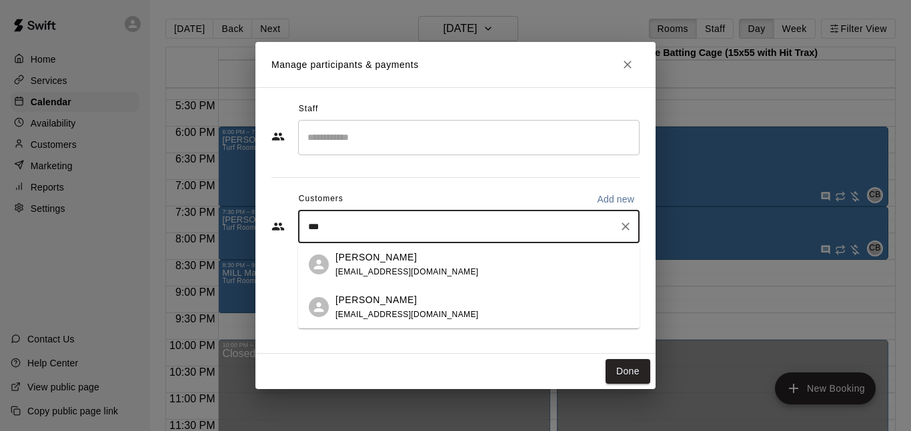
click at [444, 277] on div "[PERSON_NAME] [EMAIL_ADDRESS][DOMAIN_NAME]" at bounding box center [481, 265] width 293 height 29
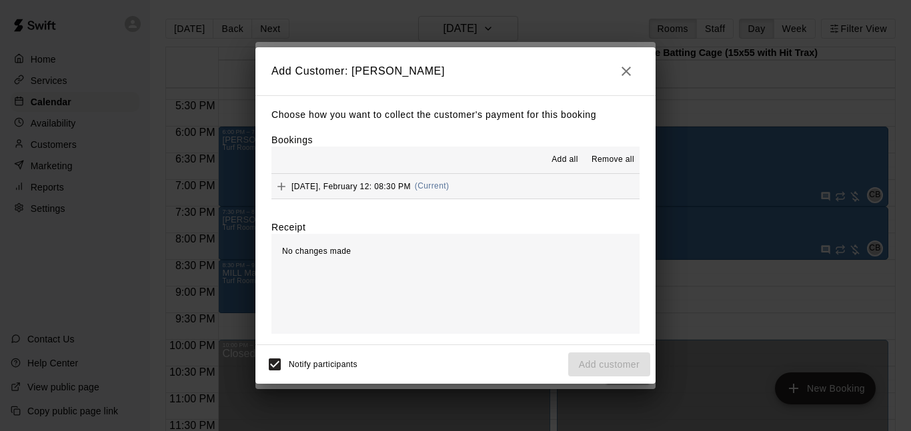
click at [535, 188] on button "[DATE], February 12: 08:30 PM (Current)" at bounding box center [455, 186] width 368 height 25
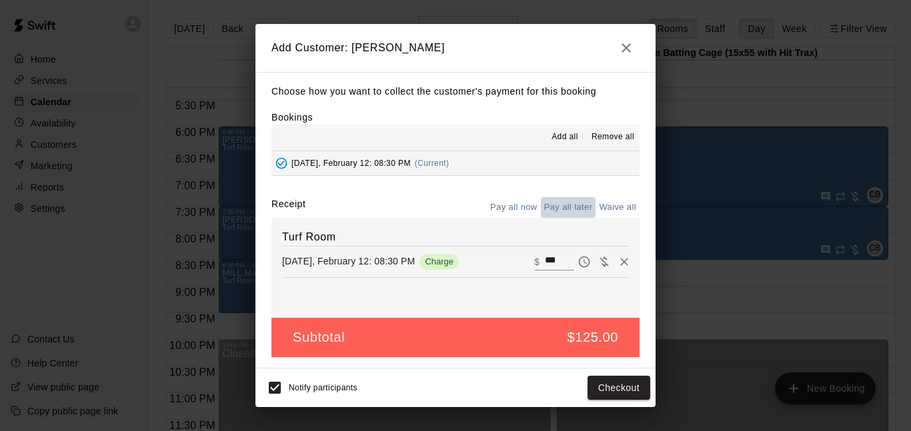
click at [575, 208] on button "Pay all later" at bounding box center [568, 207] width 55 height 21
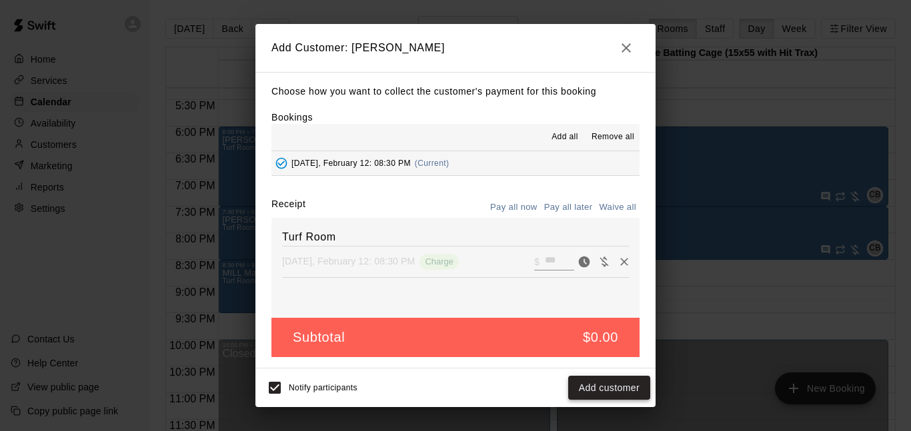
click at [613, 384] on button "Add customer" at bounding box center [609, 388] width 82 height 25
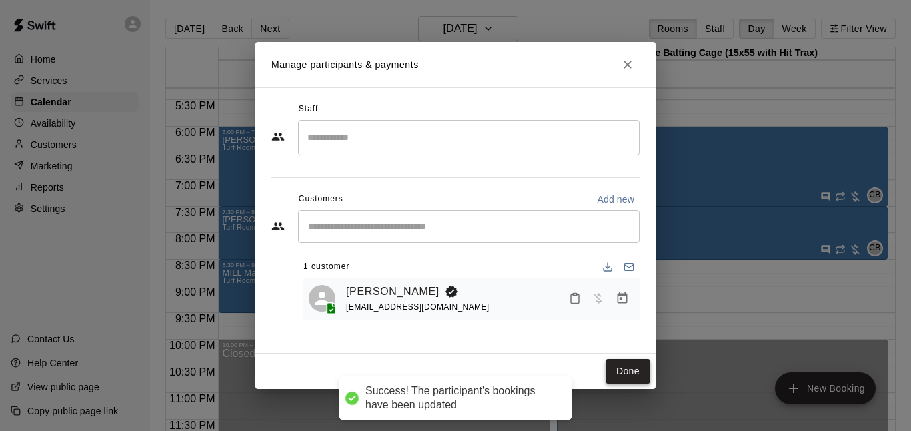
click at [627, 367] on button "Done" at bounding box center [628, 371] width 45 height 25
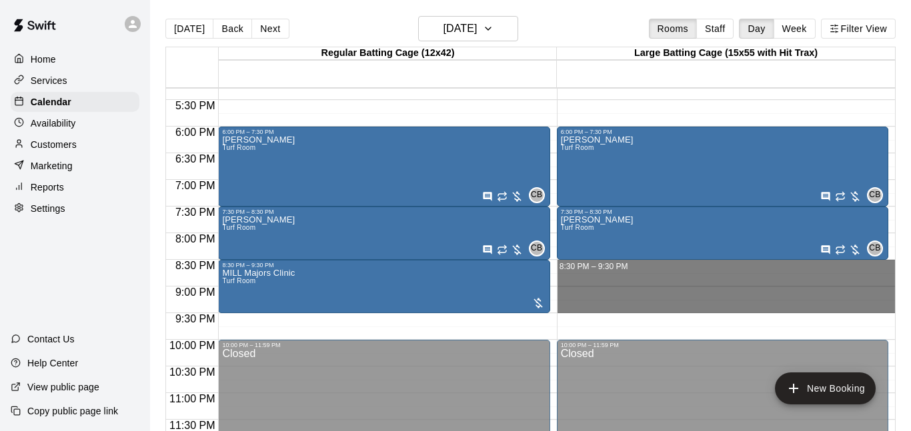
drag, startPoint x: 574, startPoint y: 262, endPoint x: 576, endPoint y: 307, distance: 45.4
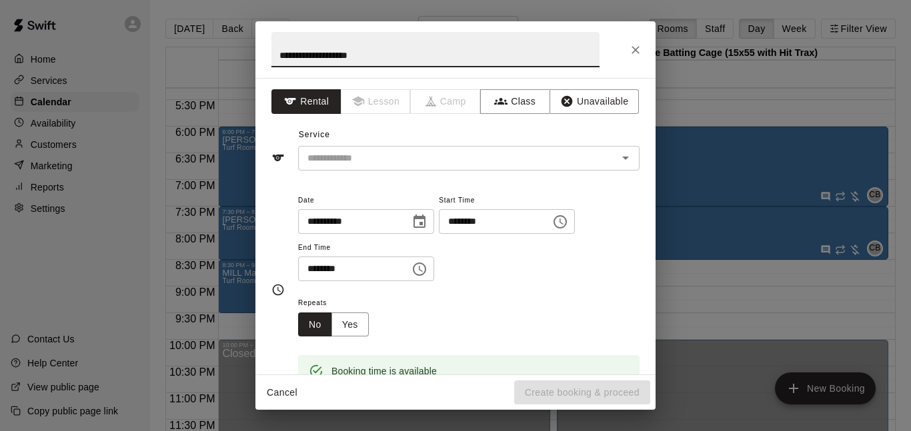
scroll to position [36, 0]
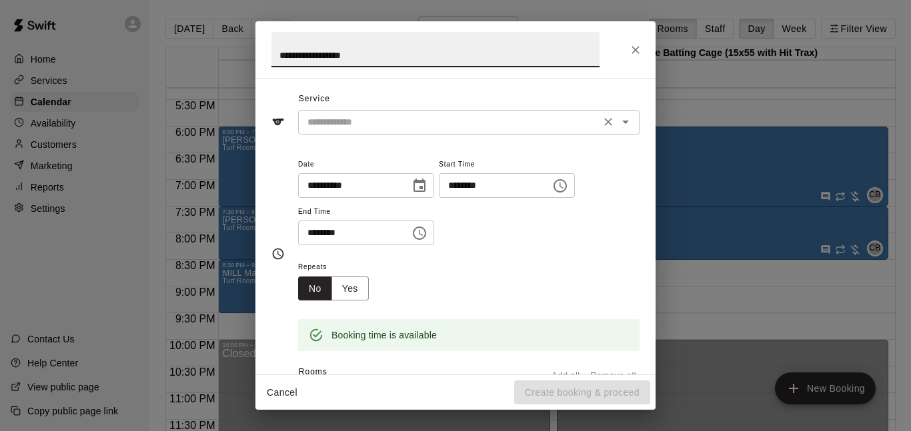
type input "**********"
click at [393, 120] on input "text" at bounding box center [449, 122] width 294 height 17
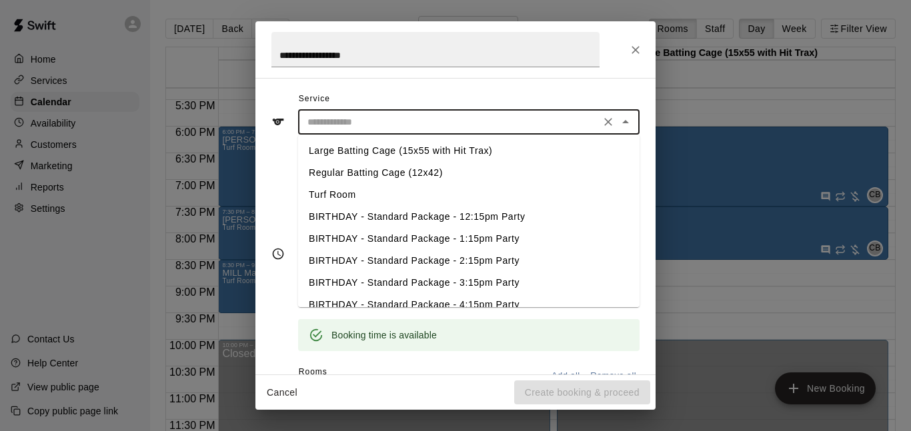
click at [360, 189] on li "Turf Room" at bounding box center [468, 195] width 341 height 22
type input "*********"
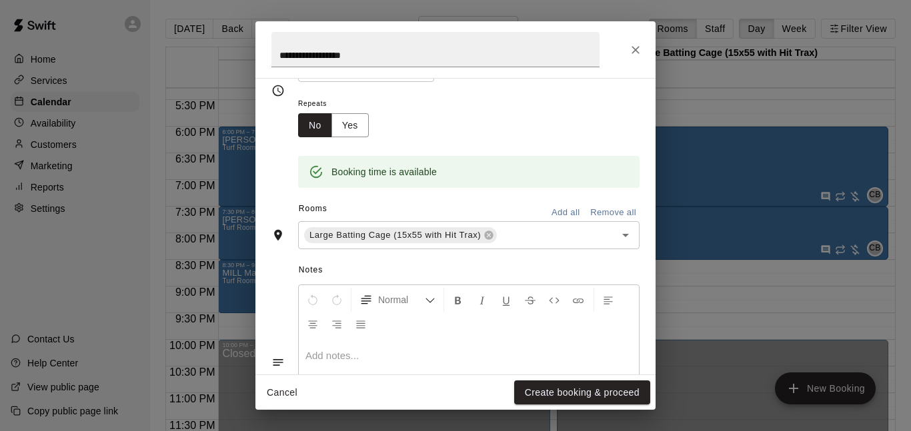
scroll to position [200, 0]
click at [550, 390] on button "Create booking & proceed" at bounding box center [582, 393] width 136 height 25
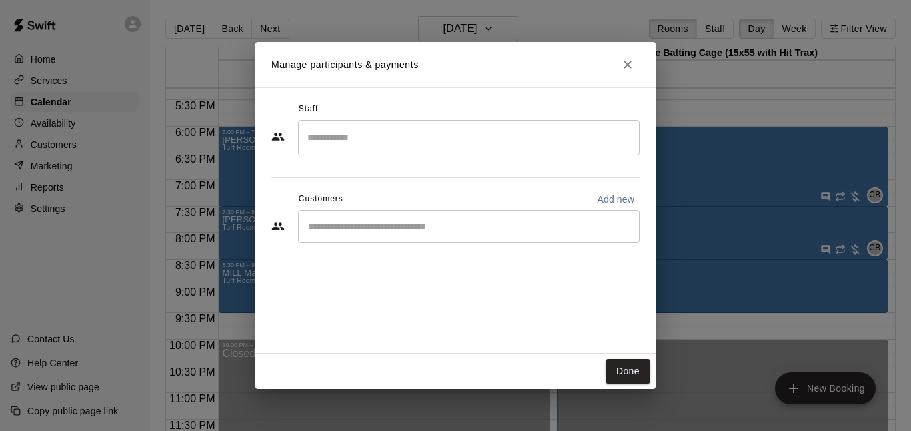
click at [411, 226] on input "Start typing to search customers..." at bounding box center [468, 226] width 329 height 13
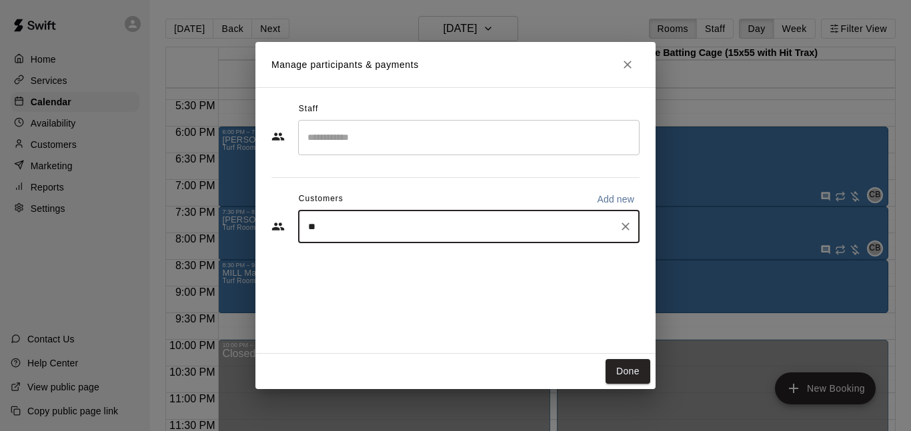
type input "***"
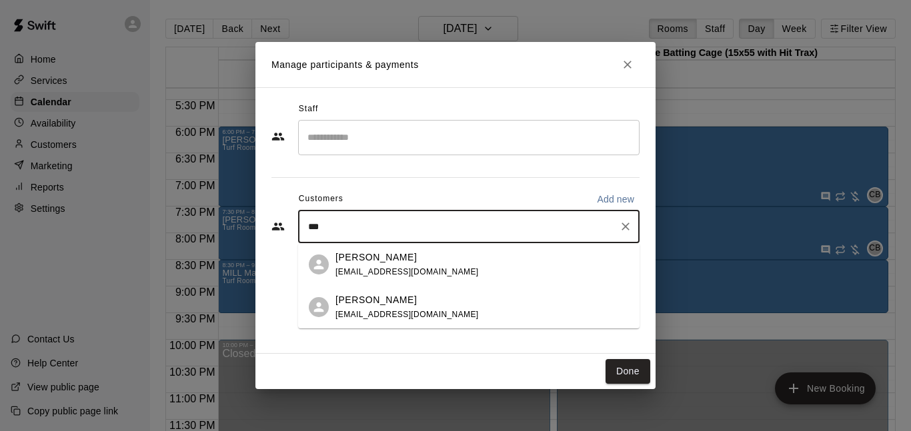
click at [426, 255] on div "[PERSON_NAME] [EMAIL_ADDRESS][DOMAIN_NAME]" at bounding box center [481, 265] width 293 height 29
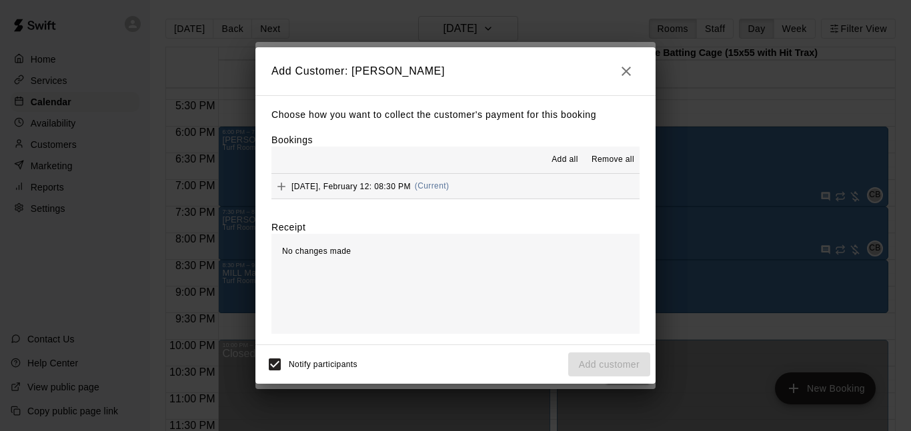
click at [457, 181] on button "[DATE], February 12: 08:30 PM (Current)" at bounding box center [455, 186] width 368 height 25
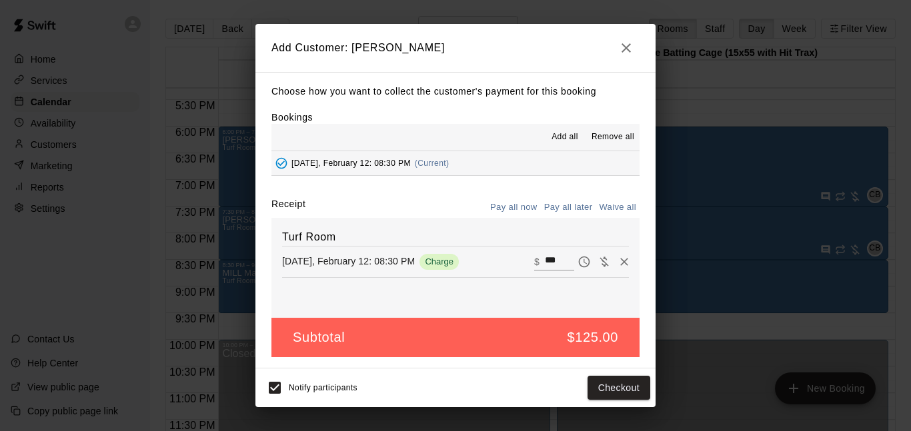
click at [568, 210] on button "Pay all later" at bounding box center [568, 207] width 55 height 21
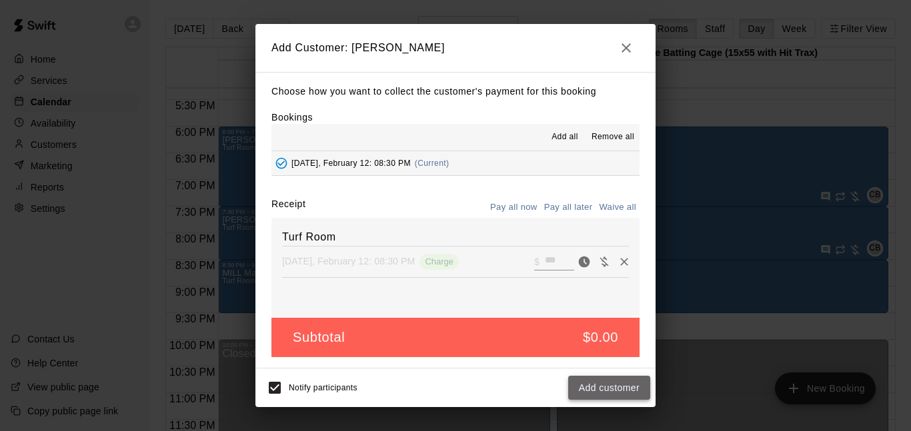
click at [619, 385] on button "Add customer" at bounding box center [609, 388] width 82 height 25
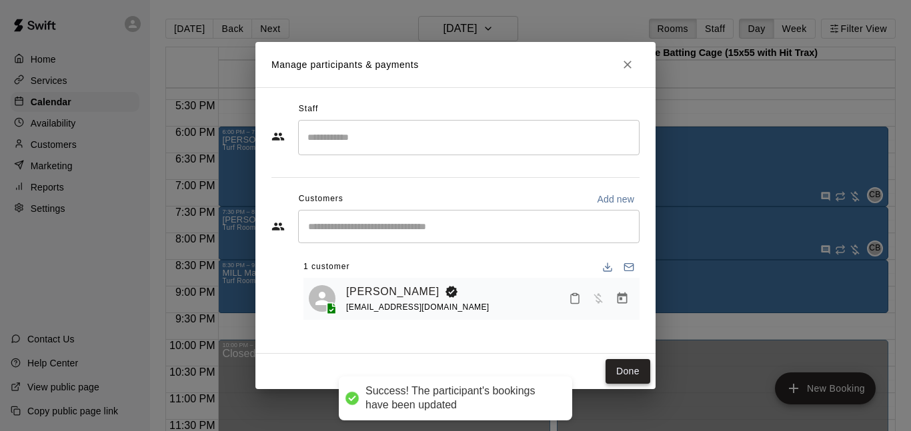
click at [635, 369] on button "Done" at bounding box center [628, 371] width 45 height 25
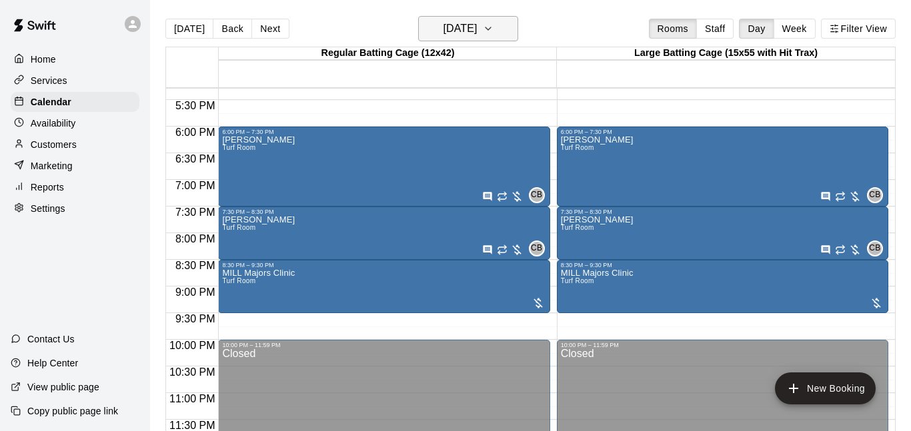
click at [453, 34] on h6 "[DATE]" at bounding box center [460, 28] width 34 height 19
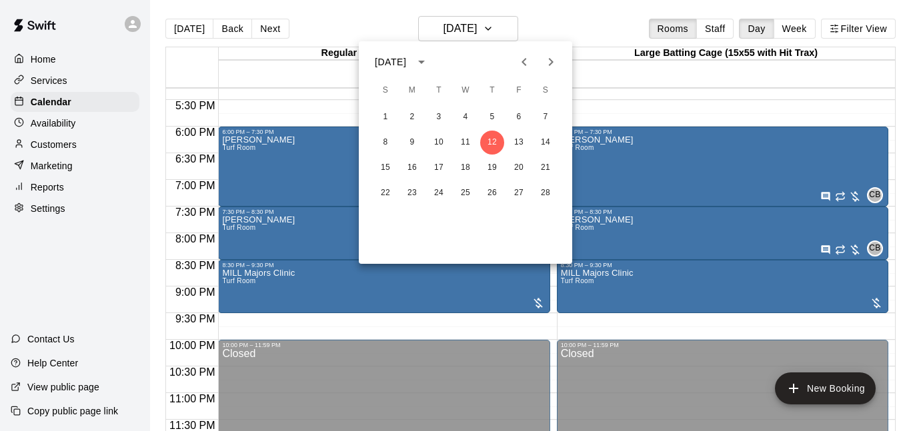
click at [518, 61] on icon "Previous month" at bounding box center [524, 62] width 16 height 16
click at [498, 141] on button "11" at bounding box center [492, 143] width 24 height 24
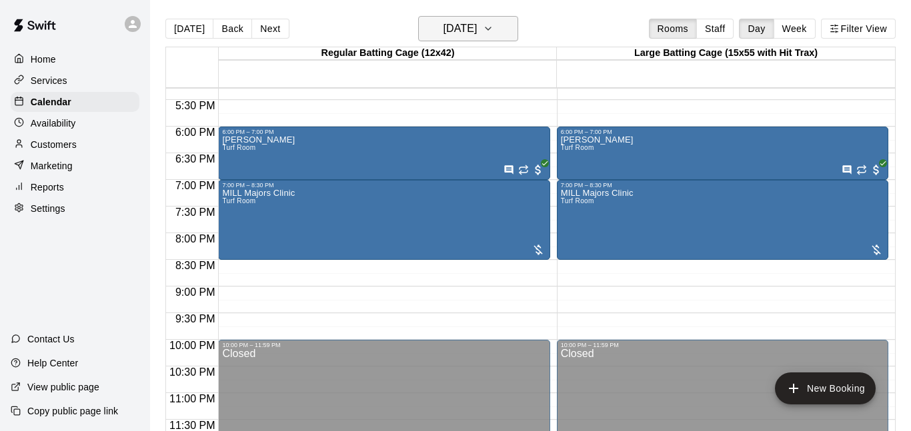
click at [477, 24] on h6 "[DATE]" at bounding box center [460, 28] width 34 height 19
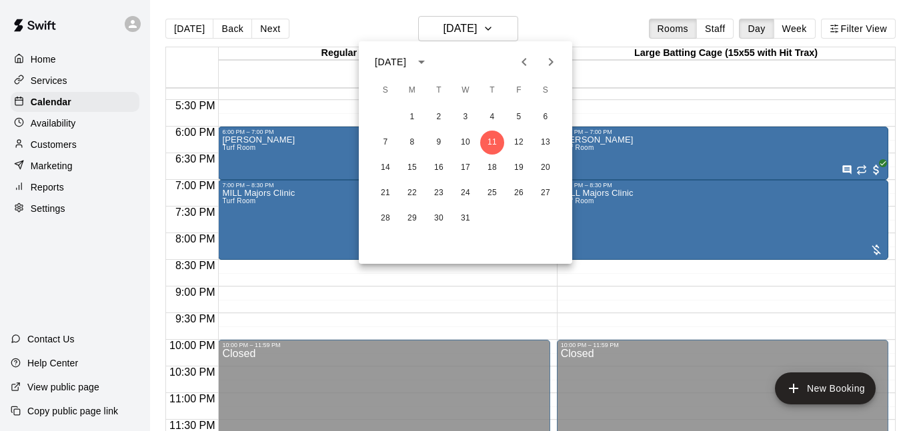
click at [548, 59] on icon "Next month" at bounding box center [551, 62] width 16 height 16
click at [500, 166] on button "15" at bounding box center [492, 168] width 24 height 24
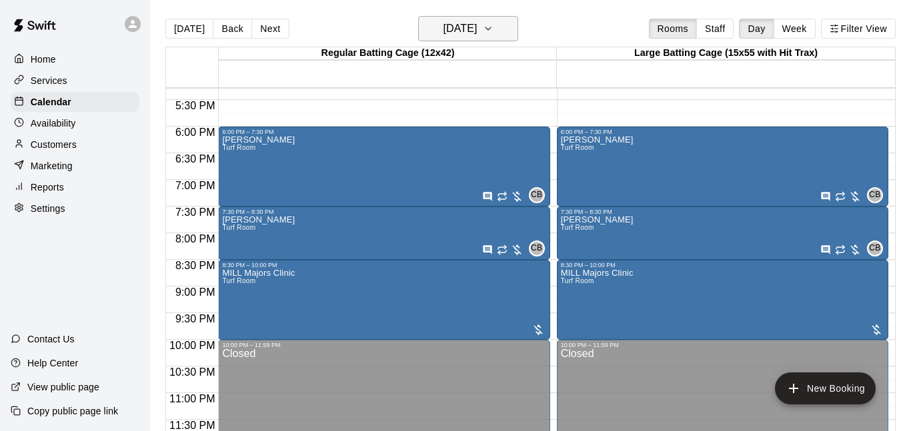
click at [477, 26] on h6 "[DATE]" at bounding box center [460, 28] width 34 height 19
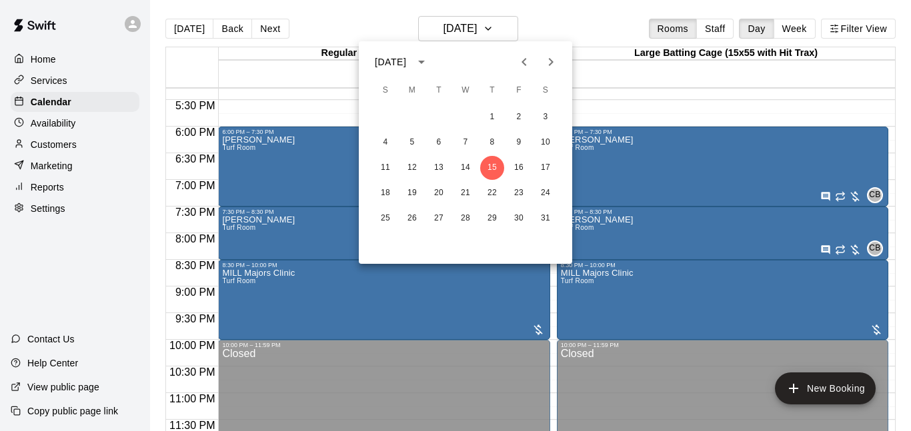
click at [550, 65] on icon "Next month" at bounding box center [551, 62] width 16 height 16
click at [497, 137] on button "12" at bounding box center [492, 143] width 24 height 24
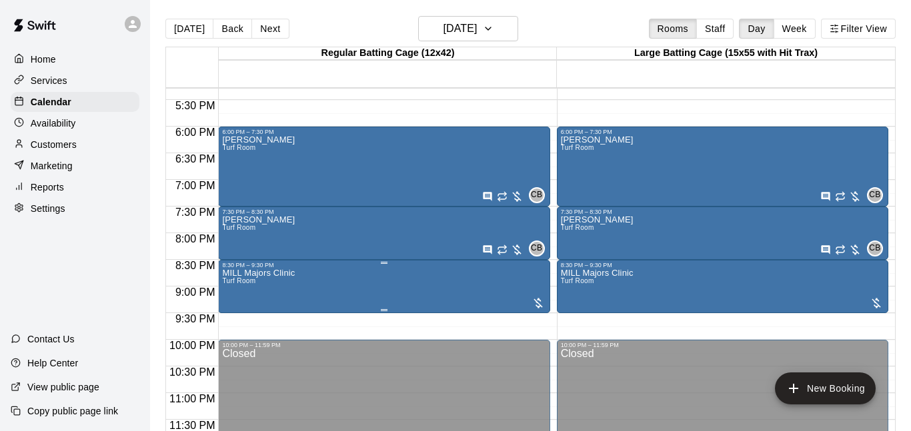
click at [233, 275] on icon "edit" at bounding box center [235, 282] width 16 height 16
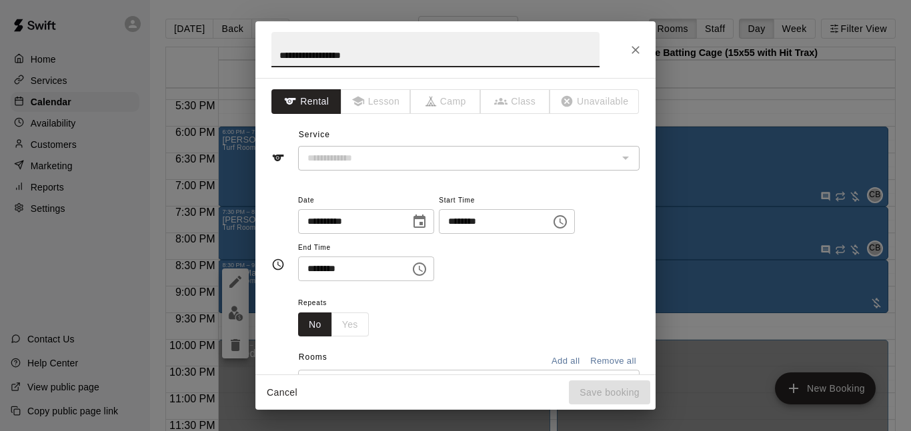
type input "*********"
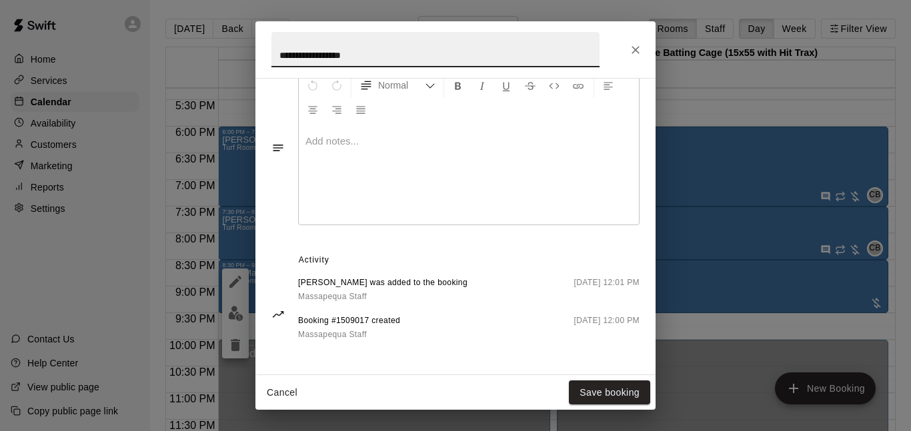
scroll to position [460, 0]
click at [636, 49] on icon "Close" at bounding box center [636, 50] width 8 height 8
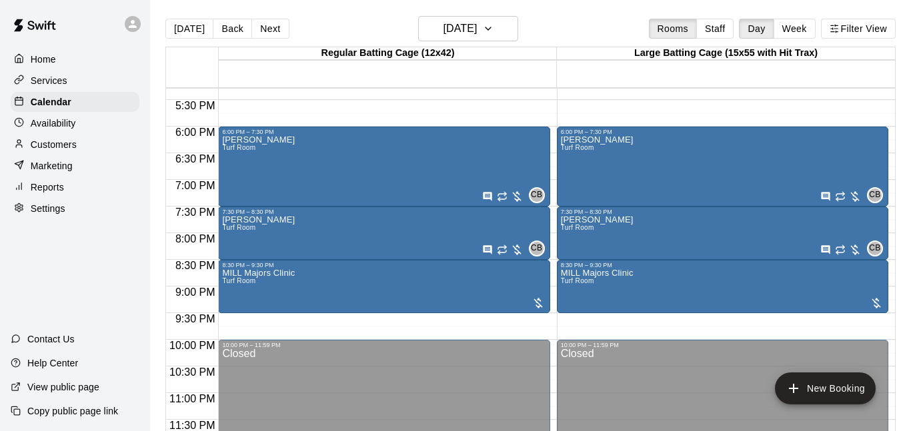
click at [79, 145] on div "Customers" at bounding box center [75, 145] width 129 height 20
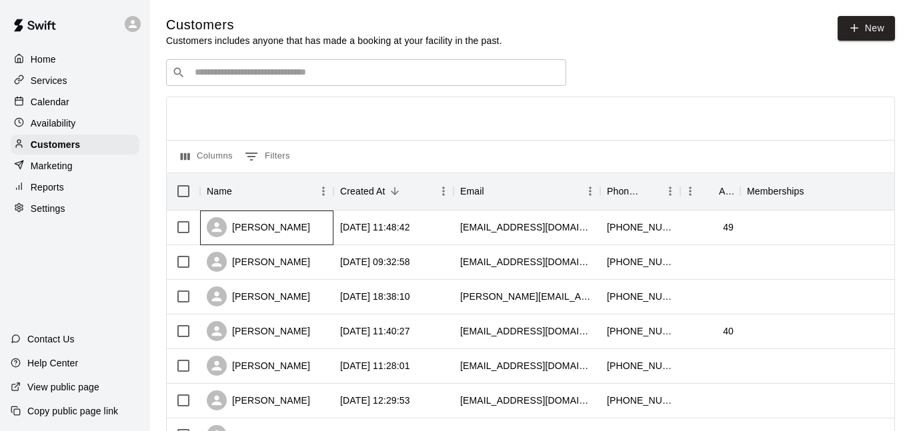
click at [261, 237] on div "[PERSON_NAME]" at bounding box center [258, 227] width 103 height 20
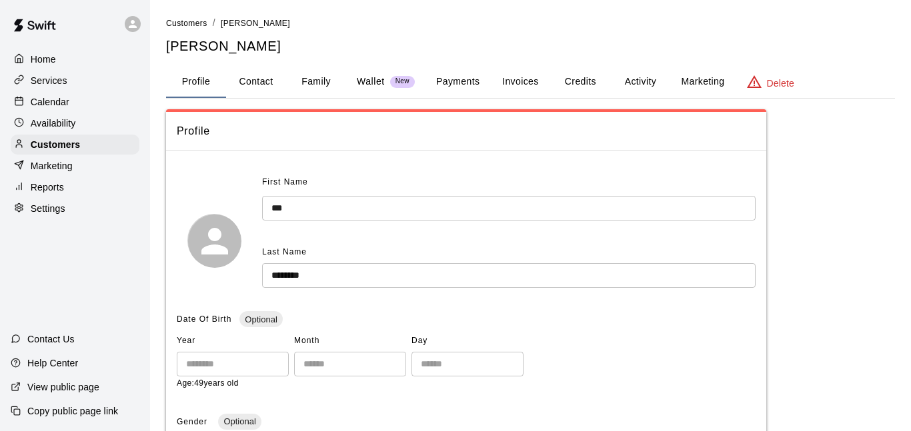
click at [388, 73] on button "Wallet New" at bounding box center [385, 82] width 79 height 32
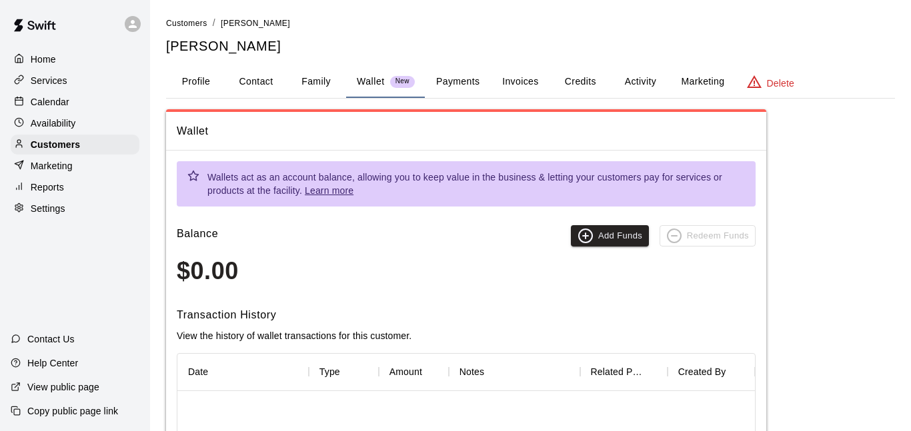
click at [524, 82] on button "Invoices" at bounding box center [520, 82] width 60 height 32
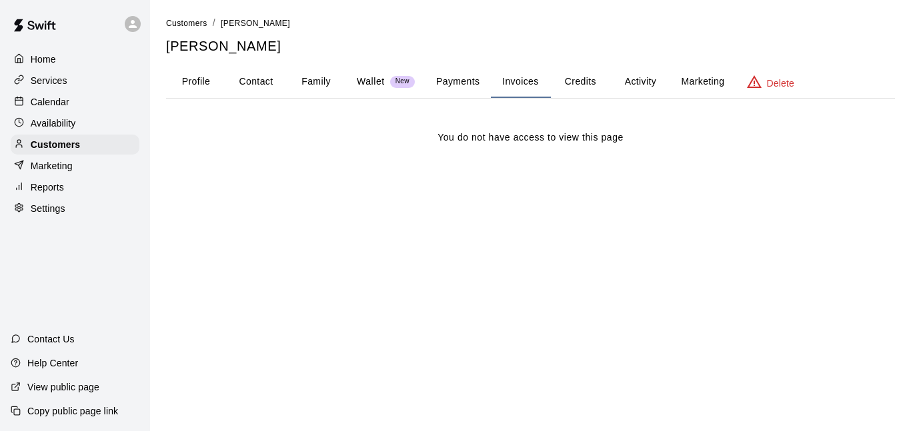
click at [472, 89] on button "Payments" at bounding box center [457, 82] width 65 height 32
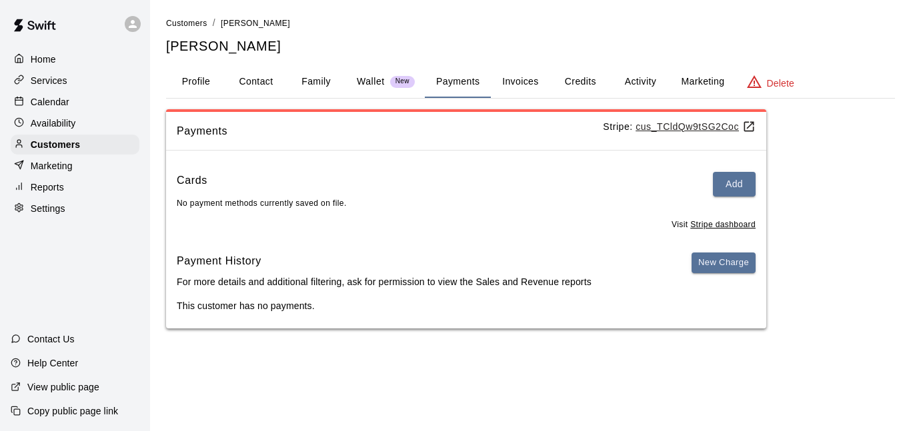
click at [196, 87] on button "Profile" at bounding box center [196, 82] width 60 height 32
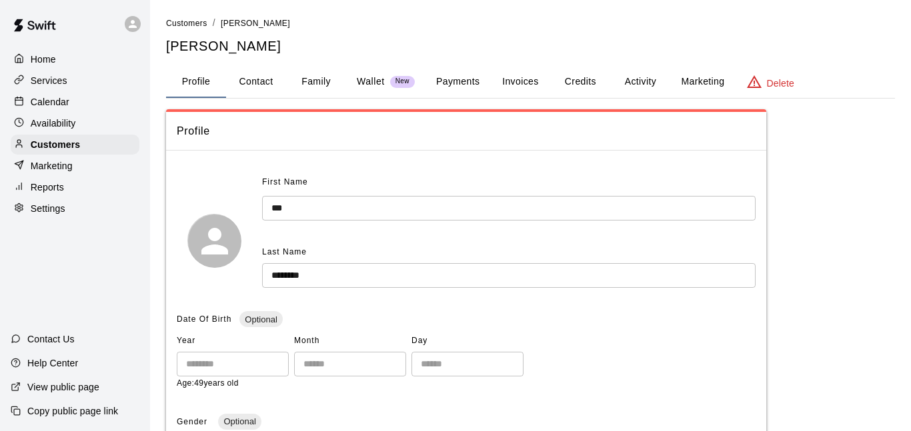
click at [642, 89] on button "Activity" at bounding box center [640, 82] width 60 height 32
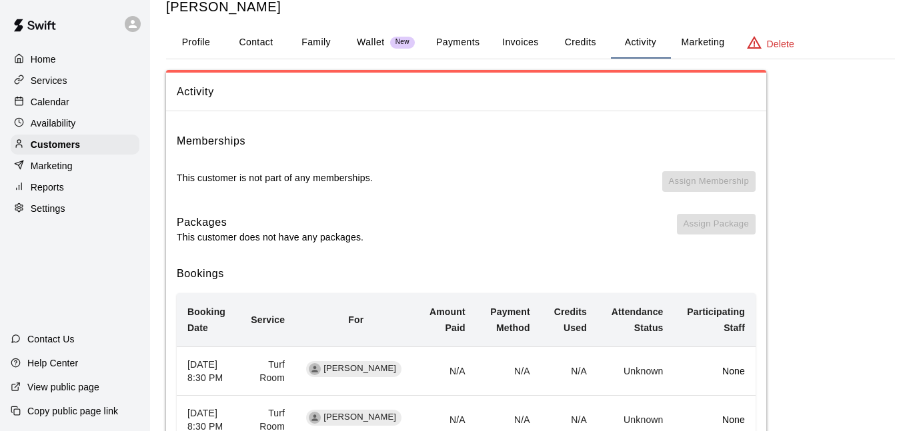
scroll to position [38, 0]
click at [59, 209] on p "Settings" at bounding box center [48, 208] width 35 height 13
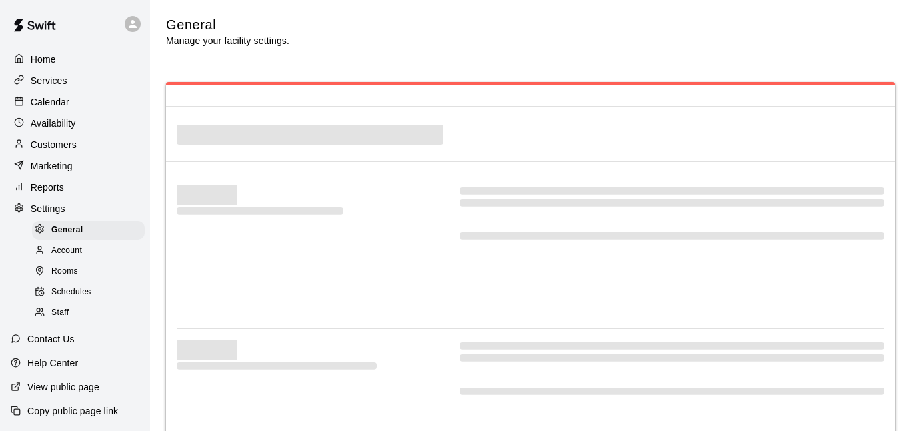
select select "**"
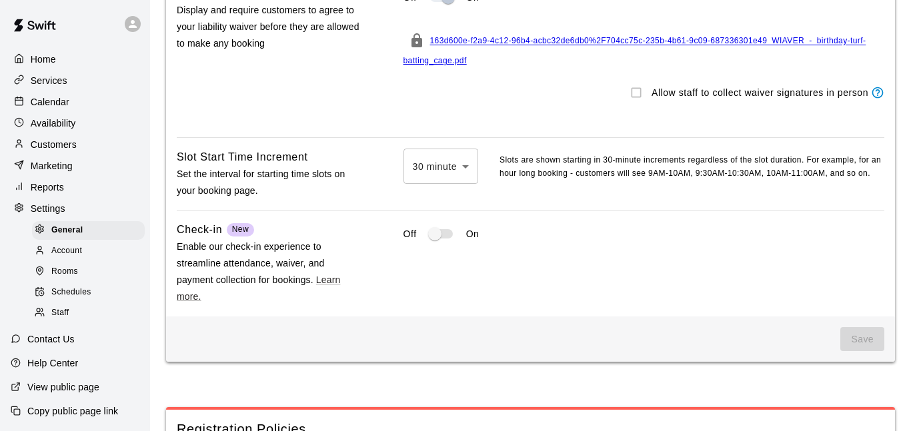
scroll to position [3742, 0]
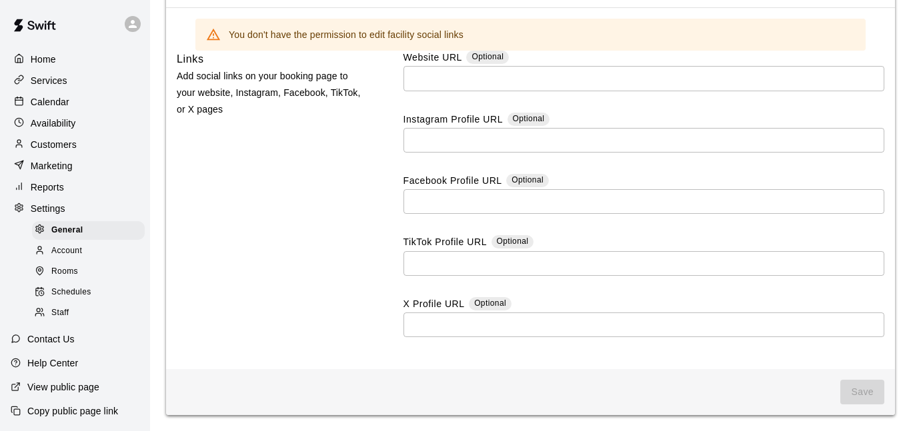
click at [73, 65] on div "Home" at bounding box center [75, 59] width 129 height 20
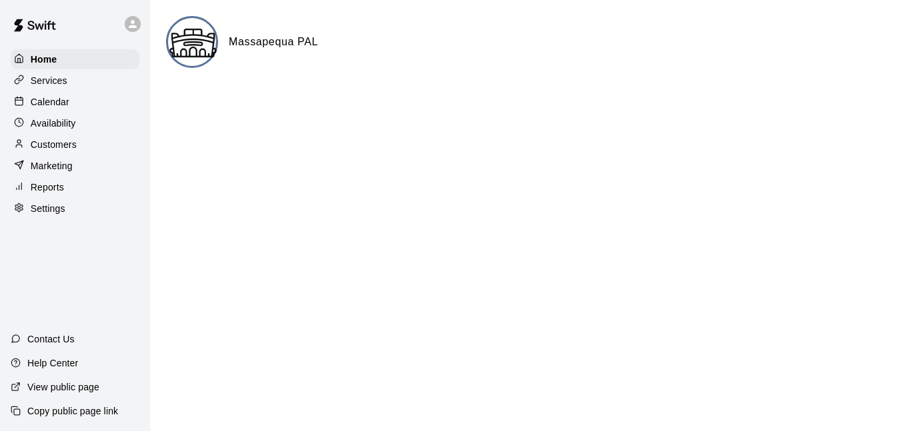
click at [135, 27] on icon at bounding box center [133, 24] width 8 height 8
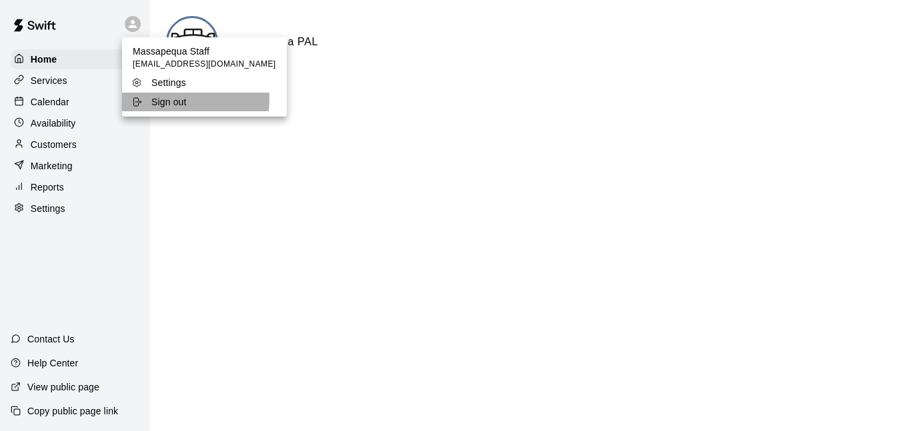
click at [175, 99] on p "Sign out" at bounding box center [168, 101] width 35 height 13
